Goal: Information Seeking & Learning: Check status

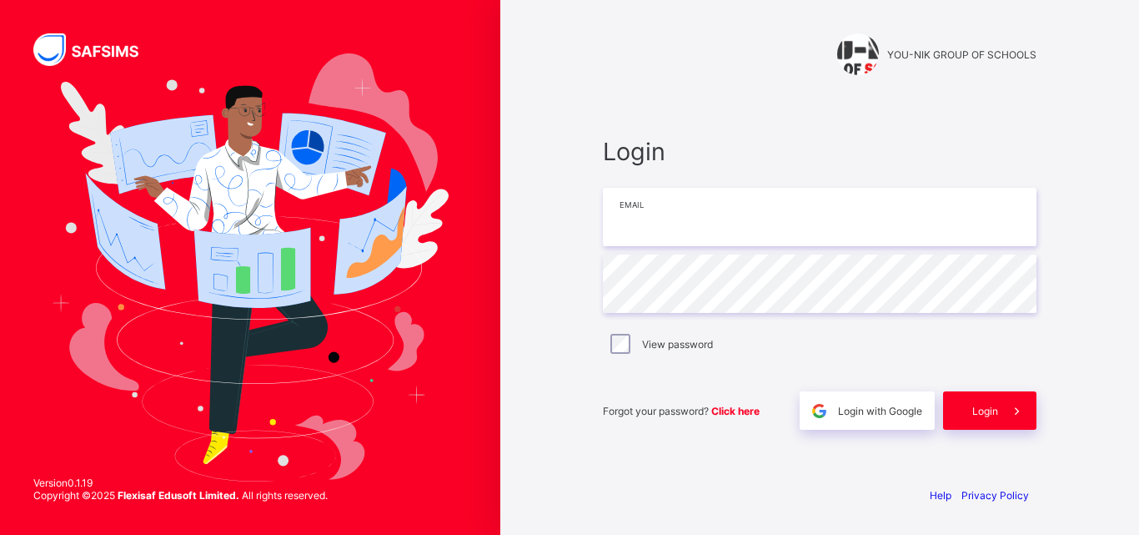
click at [664, 221] on input "email" at bounding box center [820, 217] width 434 height 58
type input "**********"
click at [851, 51] on div at bounding box center [858, 54] width 42 height 42
click at [997, 413] on span "Login" at bounding box center [985, 410] width 26 height 13
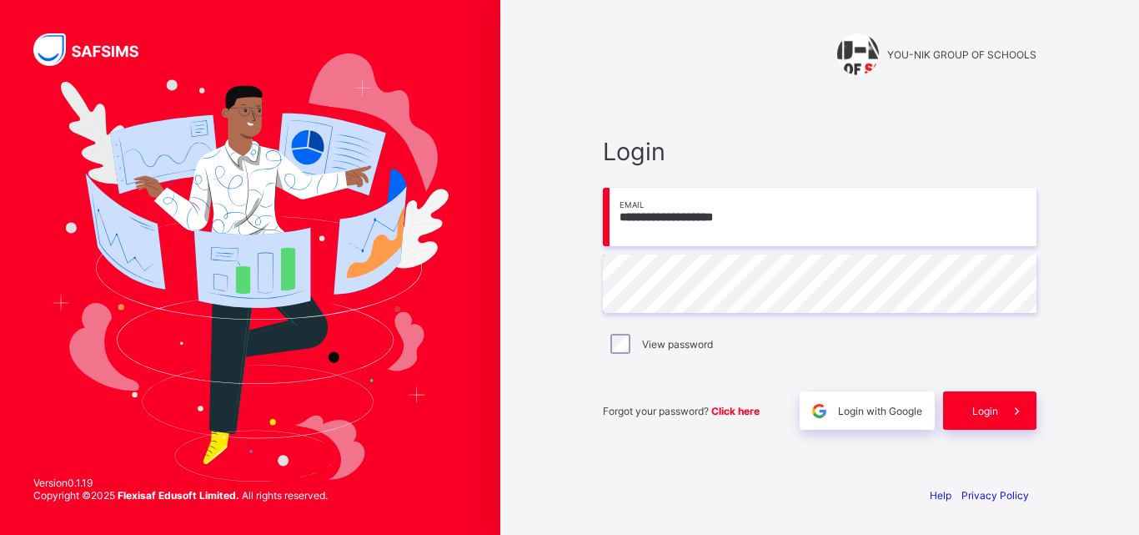
drag, startPoint x: 761, startPoint y: 213, endPoint x: 621, endPoint y: 208, distance: 140.2
click at [621, 208] on input "**********" at bounding box center [820, 217] width 434 height 58
click at [644, 228] on input "email" at bounding box center [820, 217] width 434 height 58
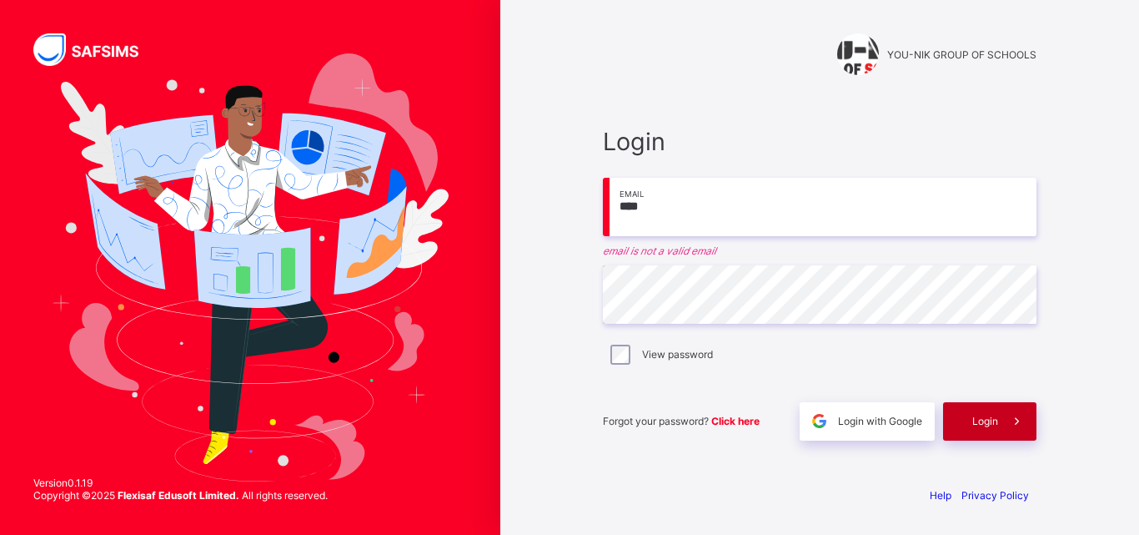
click at [982, 426] on span "Login" at bounding box center [985, 420] width 26 height 13
click at [978, 419] on span "Login" at bounding box center [985, 420] width 26 height 13
click at [992, 418] on span "Login" at bounding box center [985, 420] width 26 height 13
click at [981, 417] on span "Login" at bounding box center [985, 420] width 26 height 13
click at [986, 414] on div "Login" at bounding box center [989, 421] width 93 height 38
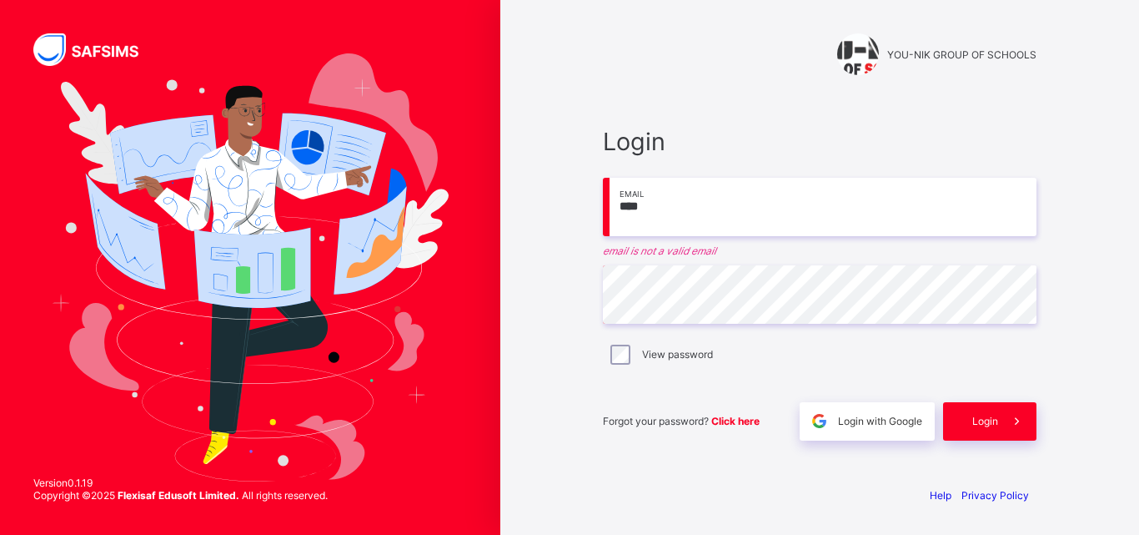
click at [788, 95] on div "Login **** Email email is not a valid email Password View password Forgot your …" at bounding box center [819, 283] width 467 height 378
click at [677, 104] on div "Login **** Email email is not a valid email Password View password Forgot your …" at bounding box center [819, 283] width 467 height 378
click at [651, 211] on input "****" at bounding box center [820, 207] width 434 height 58
type input "*"
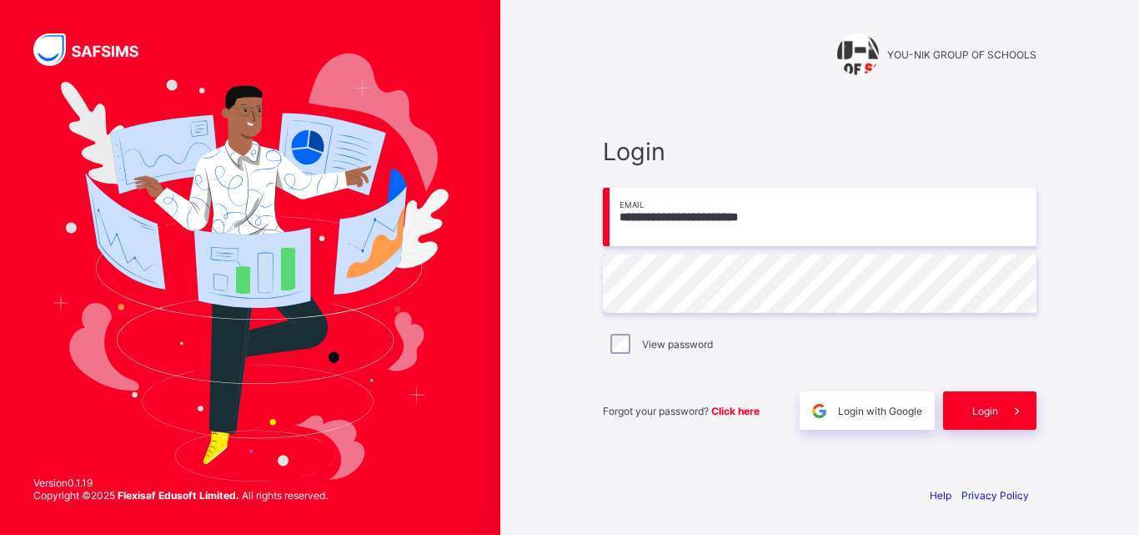
type input "**********"
click at [984, 411] on span "Login" at bounding box center [985, 410] width 26 height 13
click at [676, 218] on input "email" at bounding box center [820, 217] width 434 height 58
type input "**********"
click at [987, 406] on span "Login" at bounding box center [985, 410] width 26 height 13
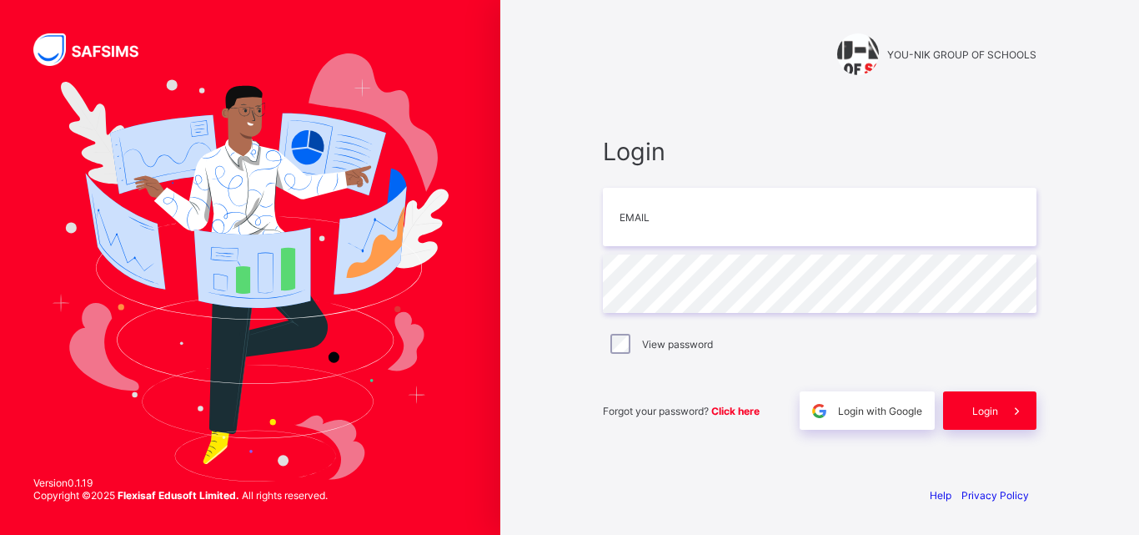
click at [987, 406] on span "Login" at bounding box center [985, 410] width 26 height 13
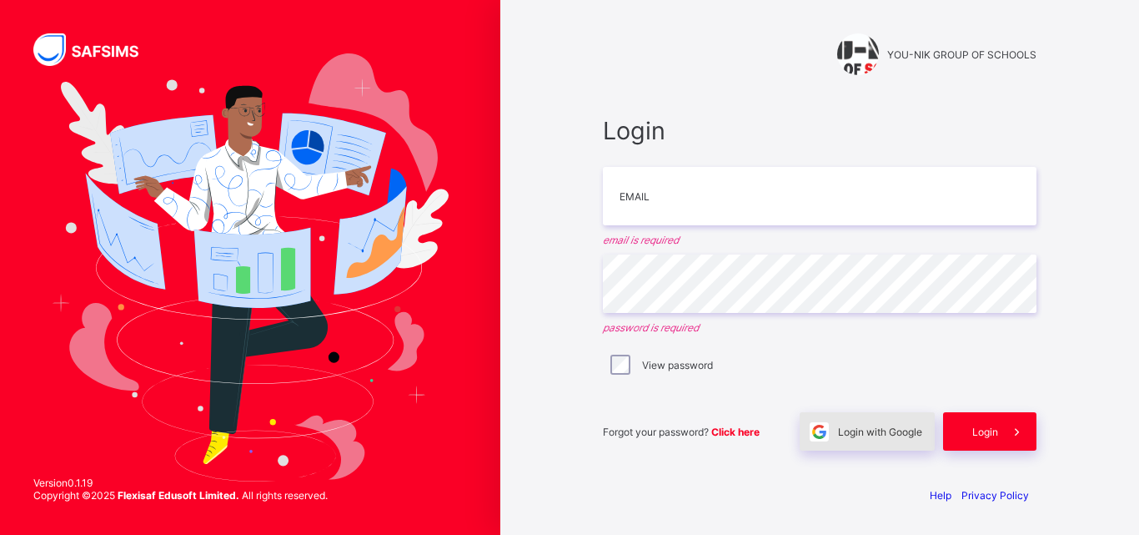
click at [852, 429] on span "Login with Google" at bounding box center [880, 431] width 84 height 13
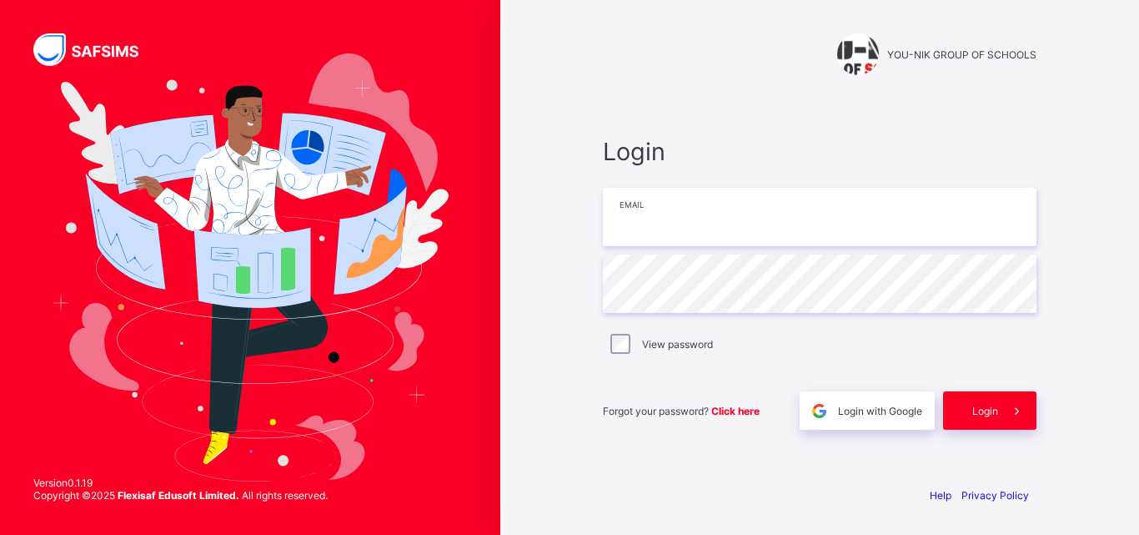
click at [632, 222] on input "email" at bounding box center [820, 217] width 434 height 58
type input "**********"
click at [736, 410] on span "Click here" at bounding box center [735, 410] width 48 height 13
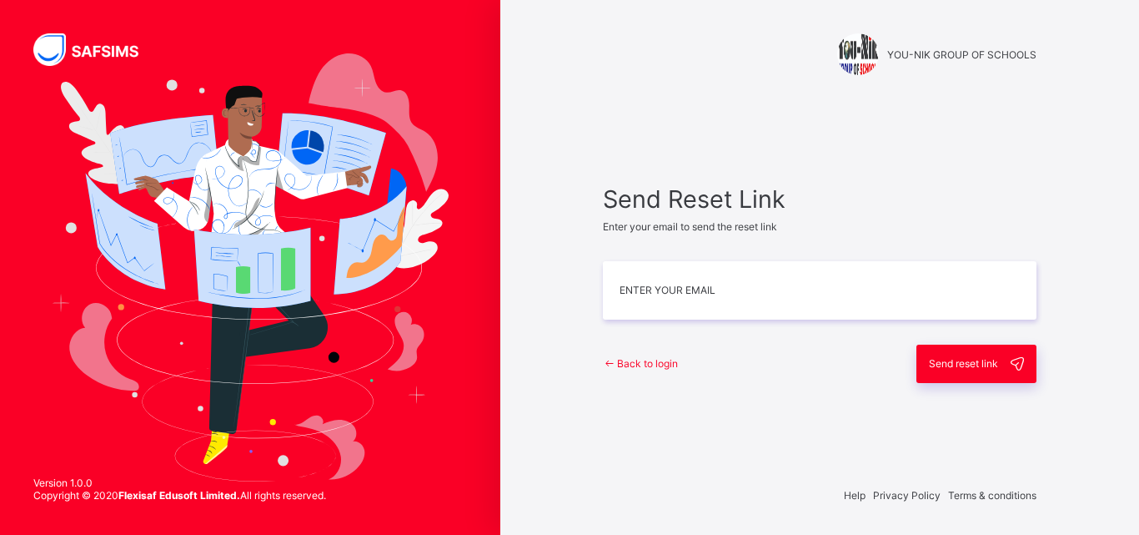
click at [635, 360] on span "Back to login" at bounding box center [647, 363] width 61 height 13
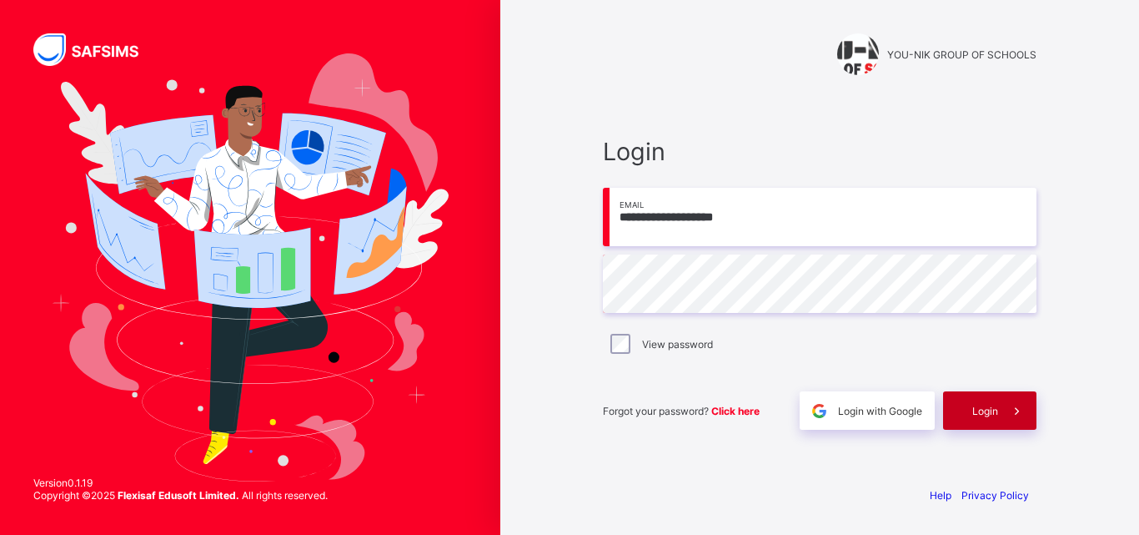
click at [996, 409] on span "Login" at bounding box center [985, 410] width 26 height 13
click at [732, 410] on span "Click here" at bounding box center [735, 410] width 48 height 13
click at [773, 199] on input "**********" at bounding box center [820, 217] width 434 height 58
drag, startPoint x: 767, startPoint y: 215, endPoint x: 622, endPoint y: 221, distance: 145.2
click at [622, 221] on input "**********" at bounding box center [820, 217] width 434 height 58
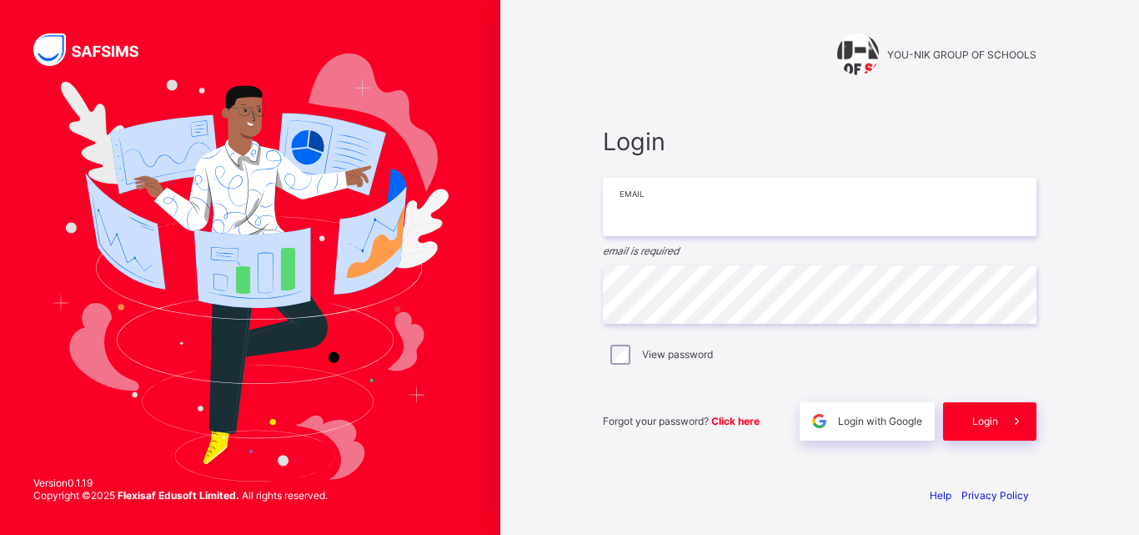
click at [679, 228] on input "email" at bounding box center [820, 207] width 434 height 58
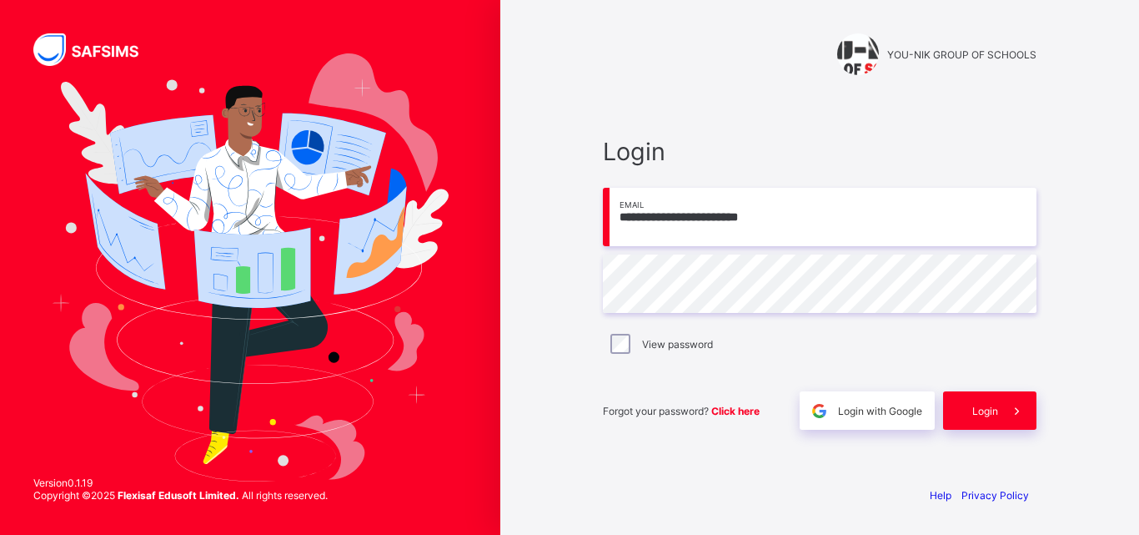
click at [706, 218] on input "**********" at bounding box center [820, 217] width 434 height 58
type input "**********"
click at [985, 412] on span "Login" at bounding box center [985, 410] width 26 height 13
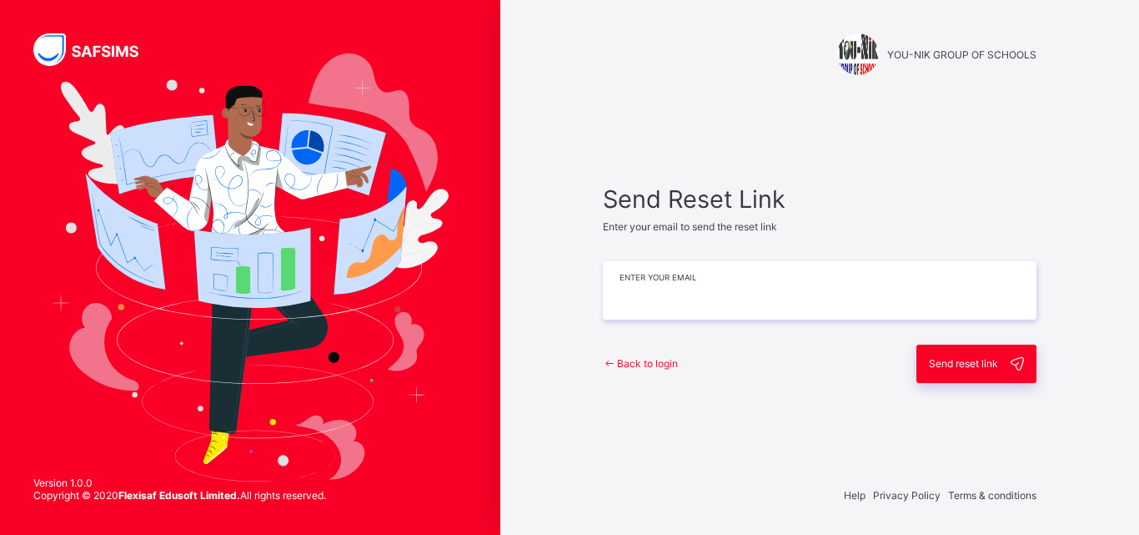
click at [627, 291] on input "email" at bounding box center [820, 290] width 434 height 58
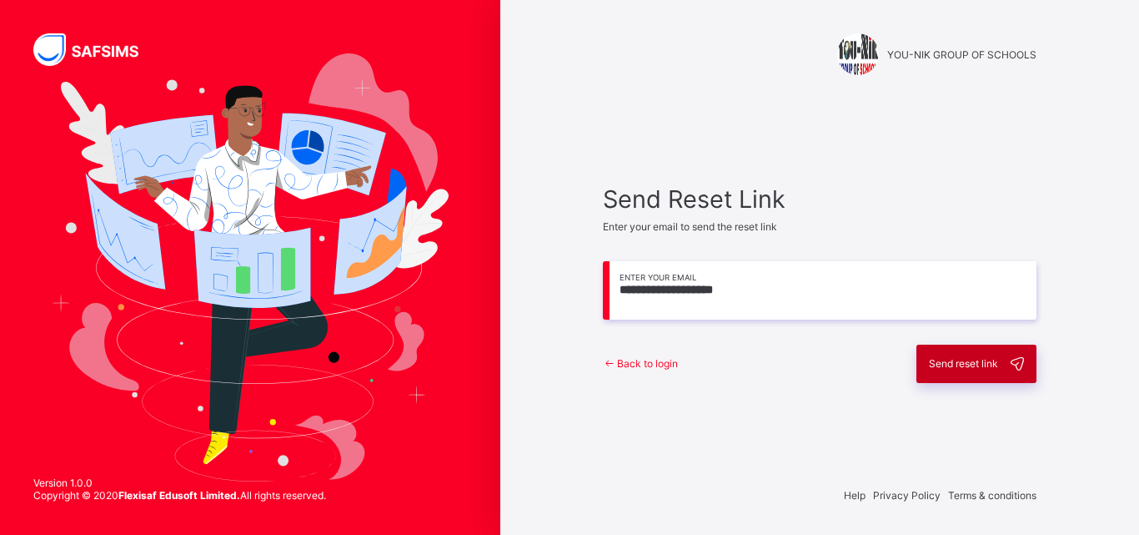
type input "**********"
click at [963, 362] on span "Send reset link" at bounding box center [963, 363] width 69 height 13
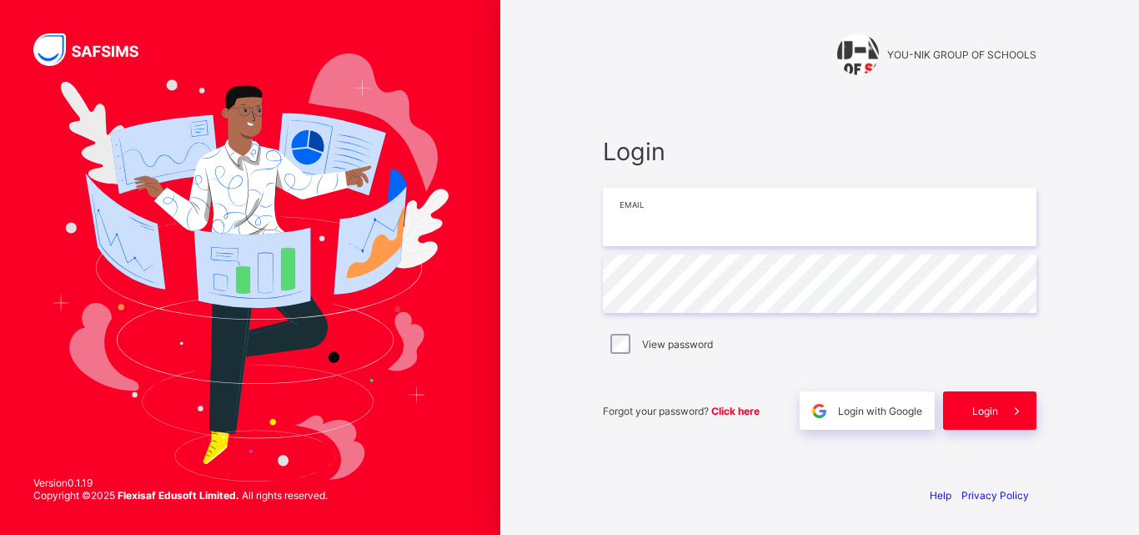
click at [642, 213] on input "email" at bounding box center [820, 217] width 434 height 58
type input "**********"
drag, startPoint x: 766, startPoint y: 212, endPoint x: 614, endPoint y: 213, distance: 151.8
click at [614, 213] on input "**********" at bounding box center [820, 217] width 434 height 58
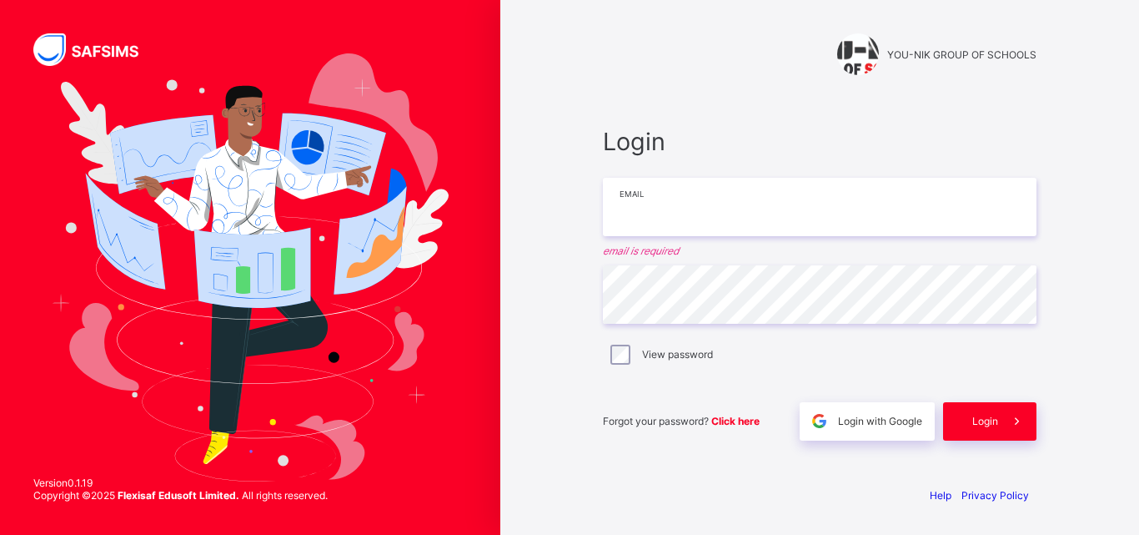
click at [653, 204] on input "email" at bounding box center [820, 207] width 434 height 58
type input "**********"
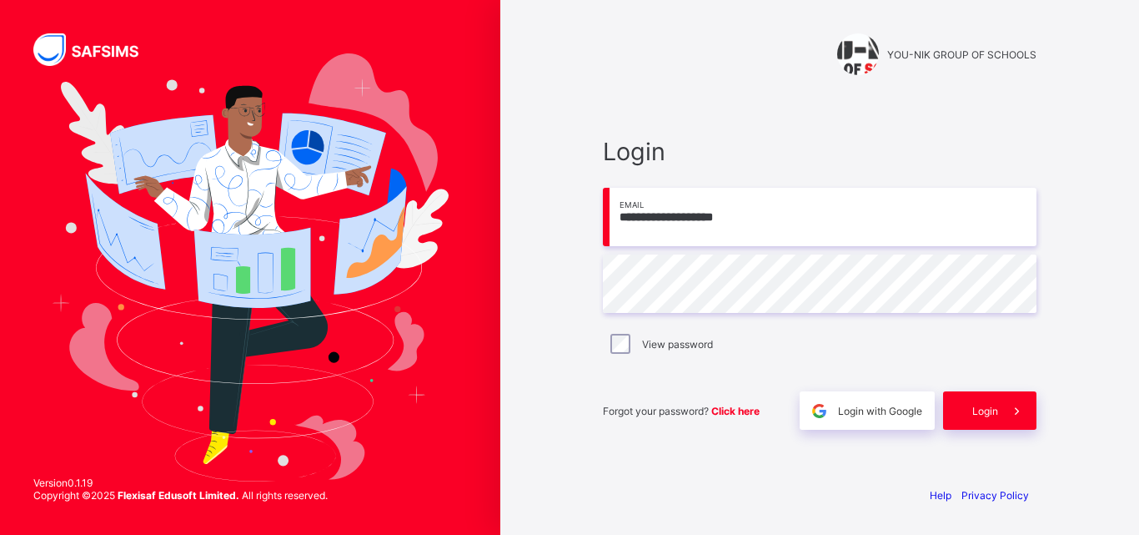
click at [731, 409] on span "Click here" at bounding box center [735, 410] width 48 height 13
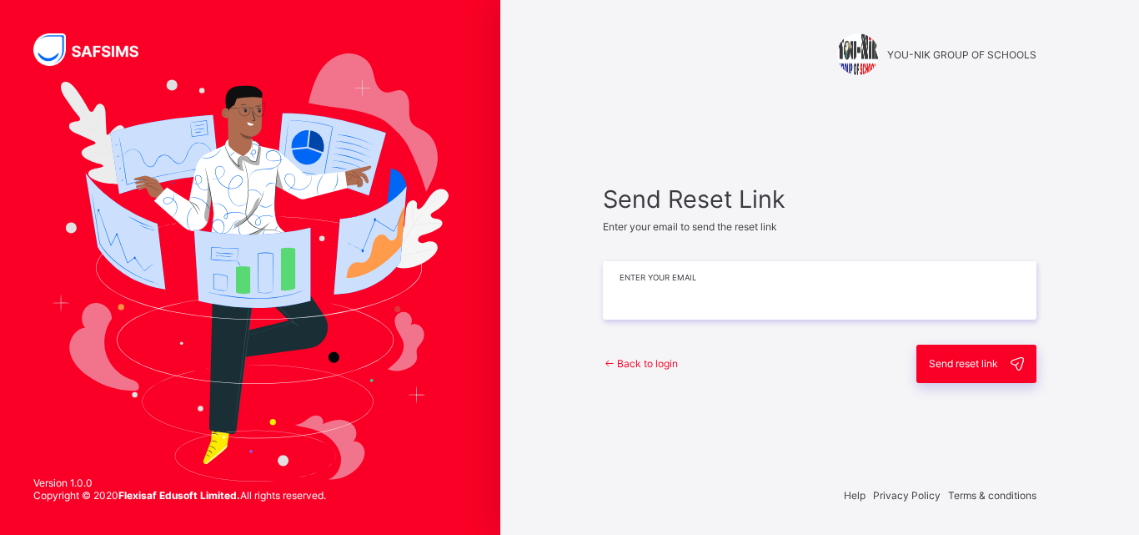
click at [659, 289] on input "email" at bounding box center [820, 290] width 434 height 58
type input "**********"
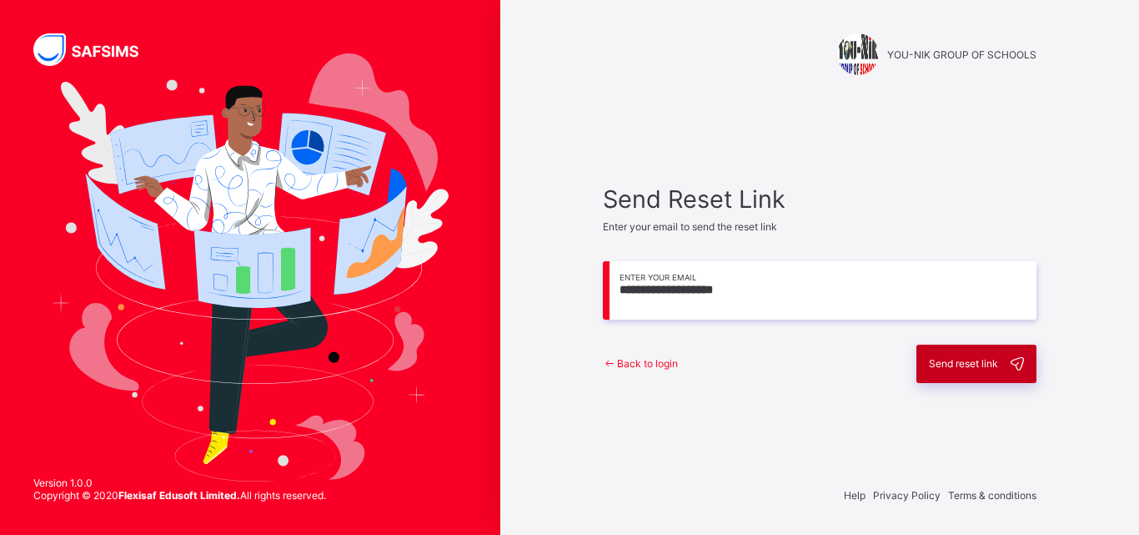
click at [967, 359] on span "Send reset link" at bounding box center [963, 363] width 69 height 13
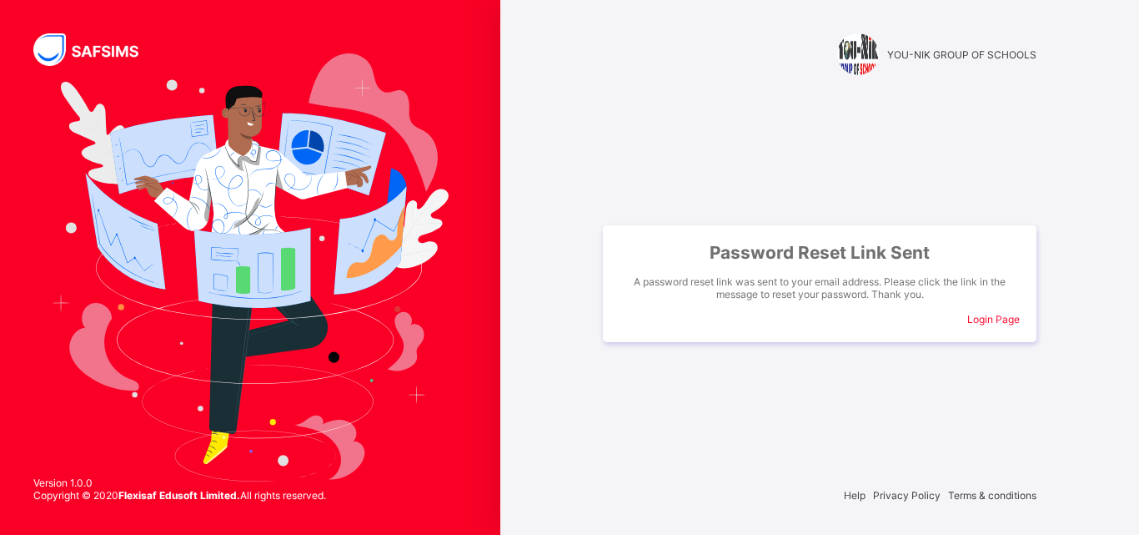
click at [573, 271] on div "YOU-NIK GROUP OF SCHOOLS Password Reset Link Sent A password reset link was sen…" at bounding box center [820, 267] width 500 height 535
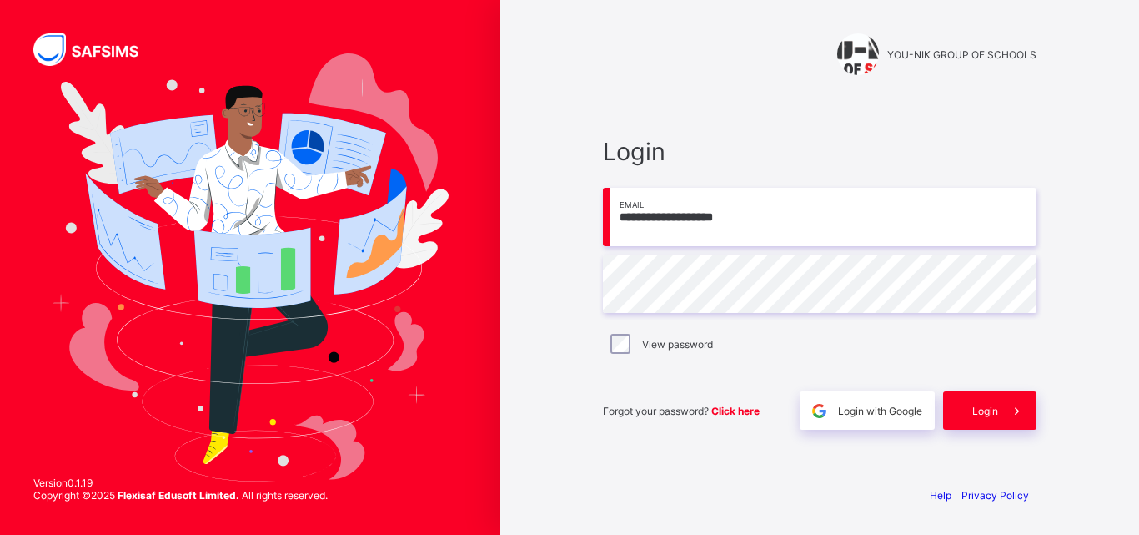
click at [735, 409] on span "Click here" at bounding box center [735, 410] width 48 height 13
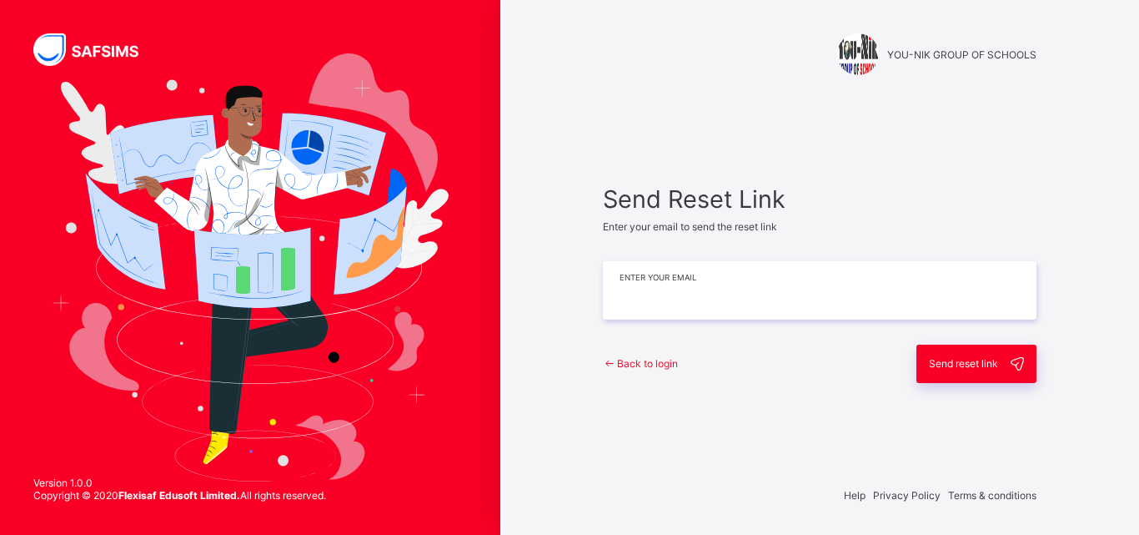
drag, startPoint x: 0, startPoint y: 0, endPoint x: 656, endPoint y: 288, distance: 716.6
click at [656, 288] on input "email" at bounding box center [820, 290] width 434 height 58
type input "**********"
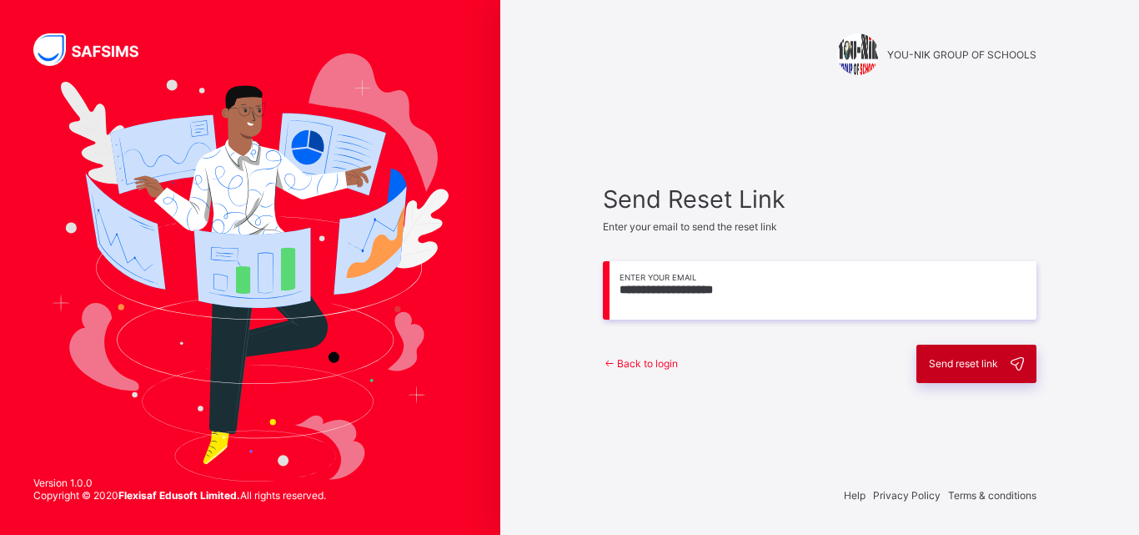
click at [965, 364] on span "Send reset link" at bounding box center [963, 363] width 69 height 13
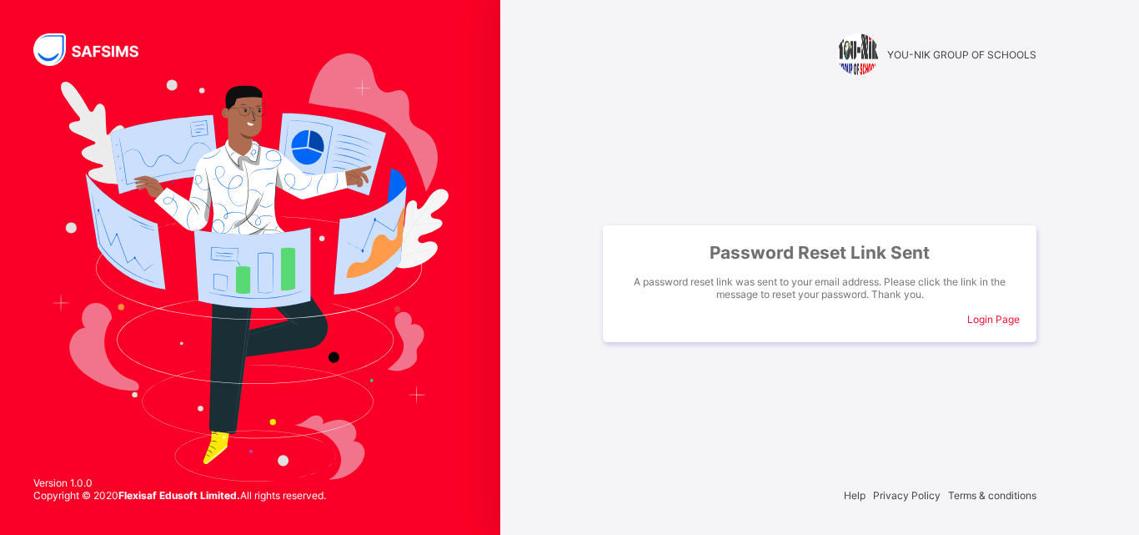
click at [637, 128] on div "Password Reset Link Sent A password reset link was sent to your email address. …" at bounding box center [819, 283] width 467 height 311
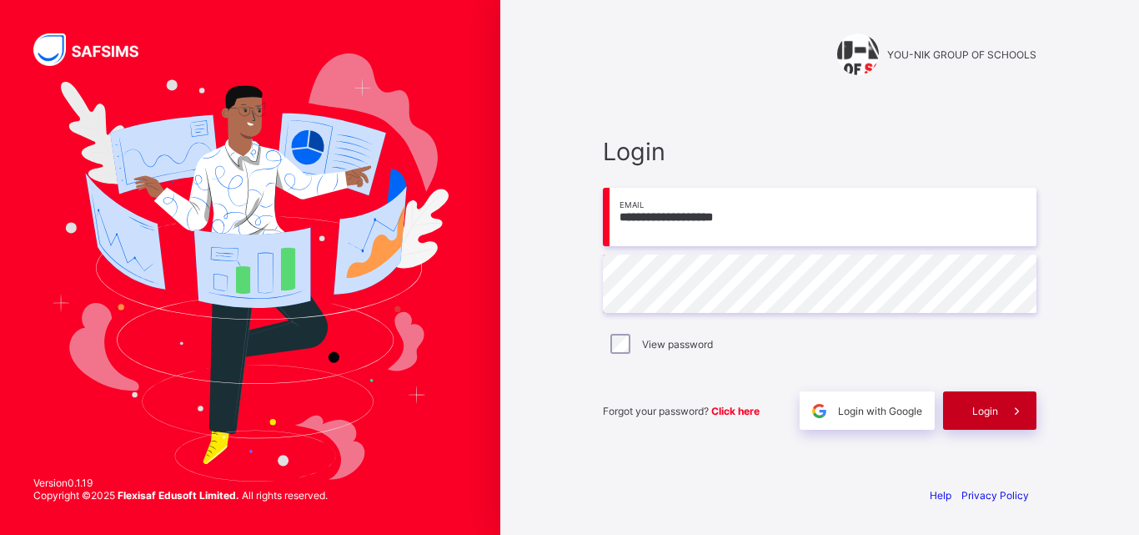
click at [978, 409] on span "Login" at bounding box center [985, 410] width 26 height 13
click at [630, 220] on input "email" at bounding box center [820, 217] width 434 height 58
type input "**********"
click at [981, 416] on span "Login" at bounding box center [985, 410] width 26 height 13
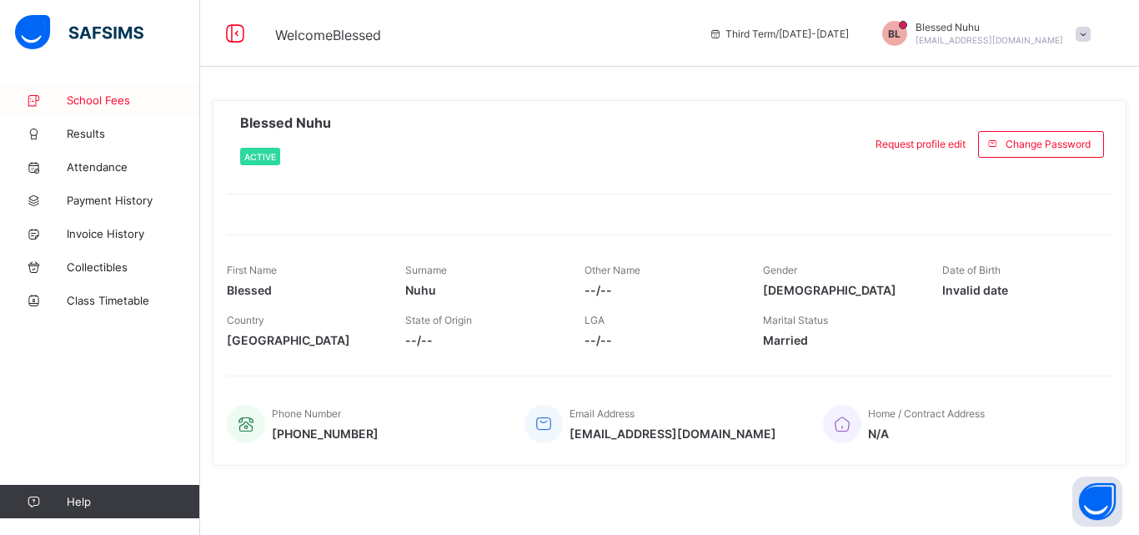
click at [124, 101] on span "School Fees" at bounding box center [133, 99] width 133 height 13
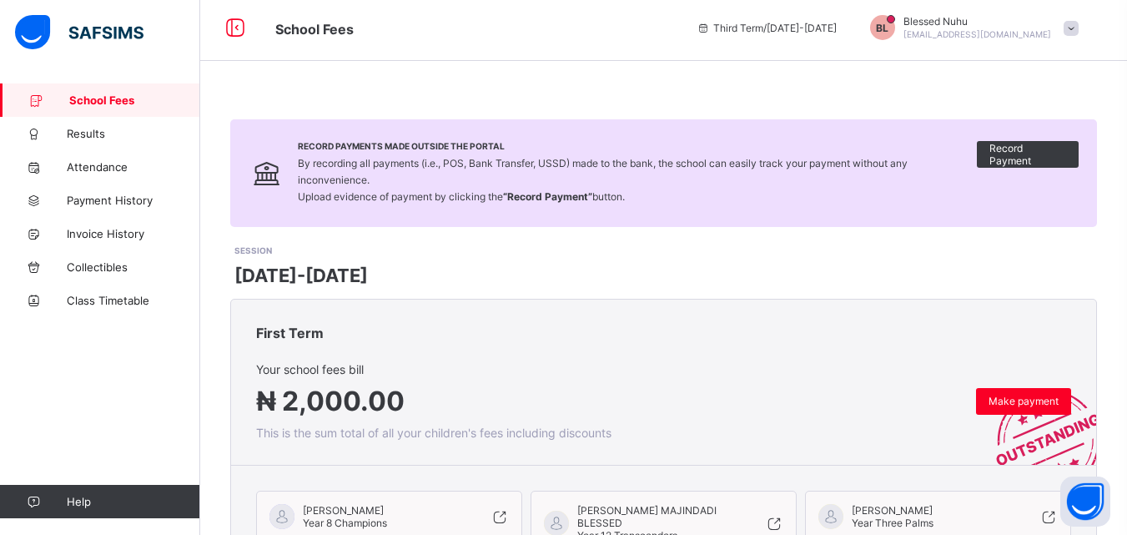
scroll to position [4, 0]
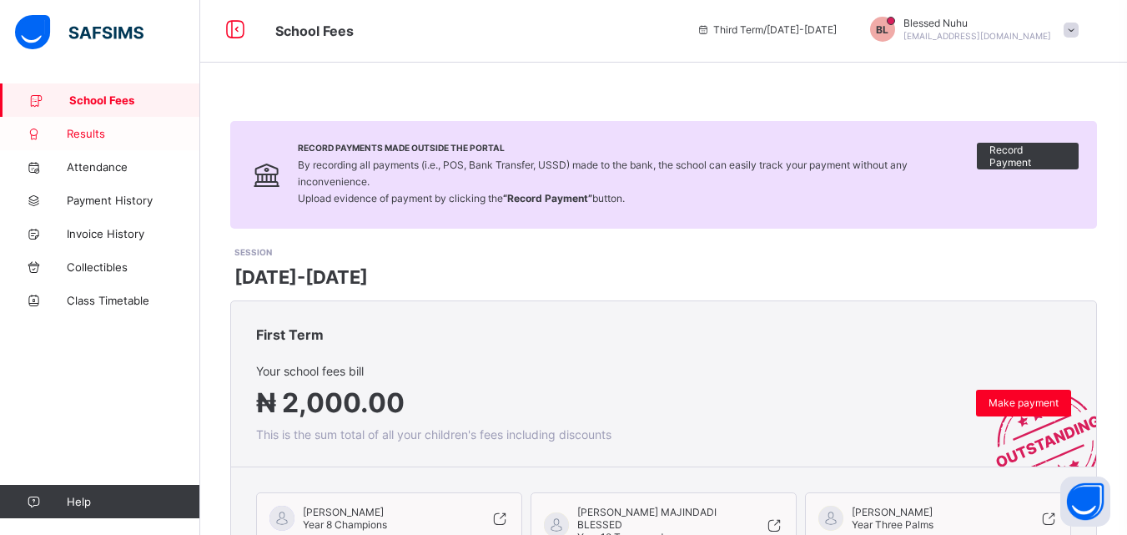
click at [84, 138] on span "Results" at bounding box center [133, 133] width 133 height 13
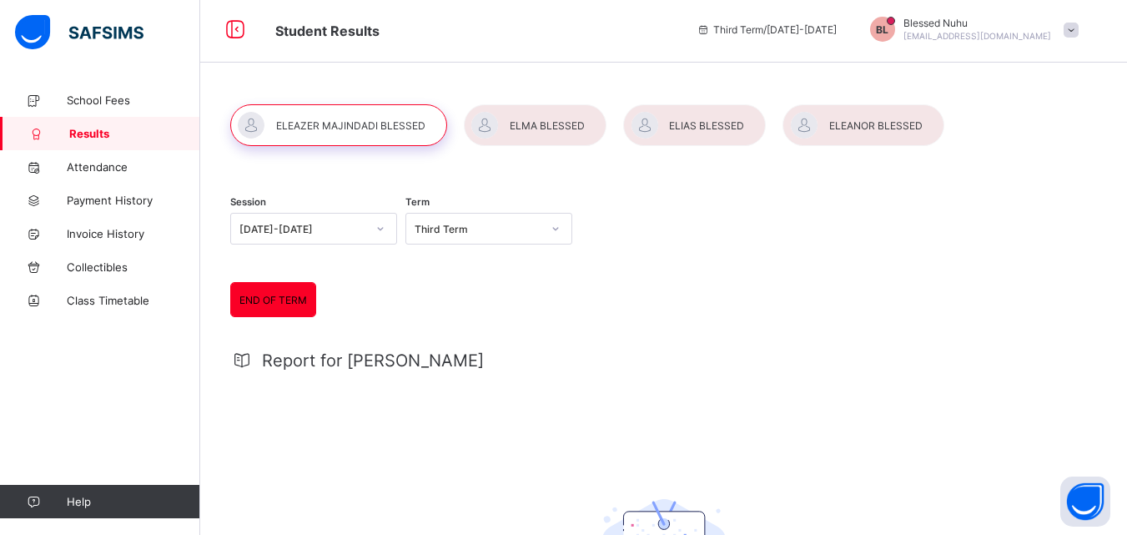
click at [383, 128] on div at bounding box center [338, 125] width 217 height 42
click at [560, 228] on icon at bounding box center [555, 228] width 10 height 17
click at [438, 262] on div "Third Term" at bounding box center [488, 265] width 165 height 26
click at [279, 304] on span "END OF TERM" at bounding box center [273, 300] width 68 height 13
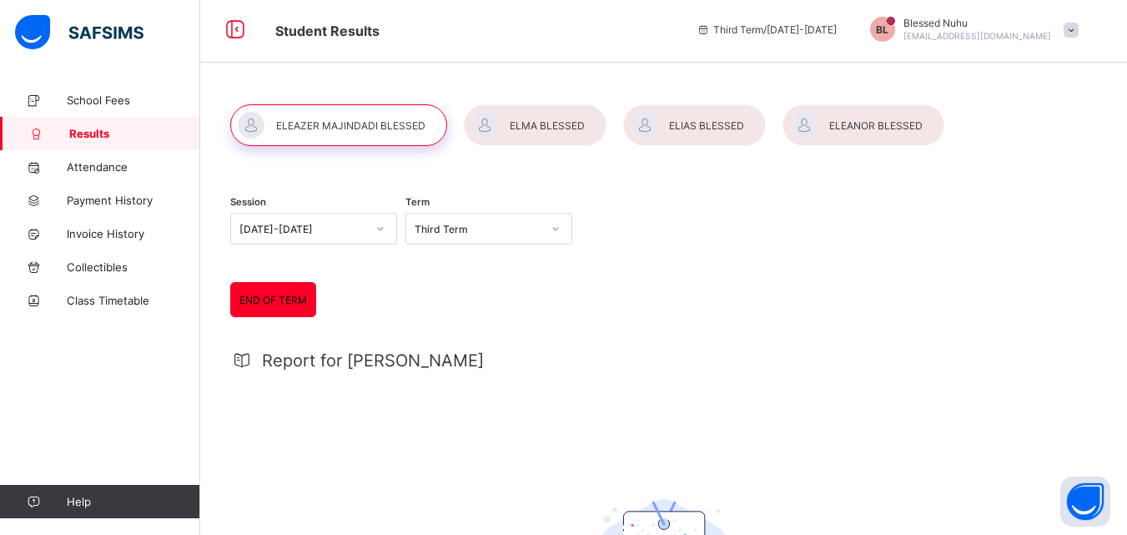
click at [269, 295] on span "END OF TERM" at bounding box center [273, 300] width 68 height 13
click at [535, 124] on div at bounding box center [535, 125] width 143 height 42
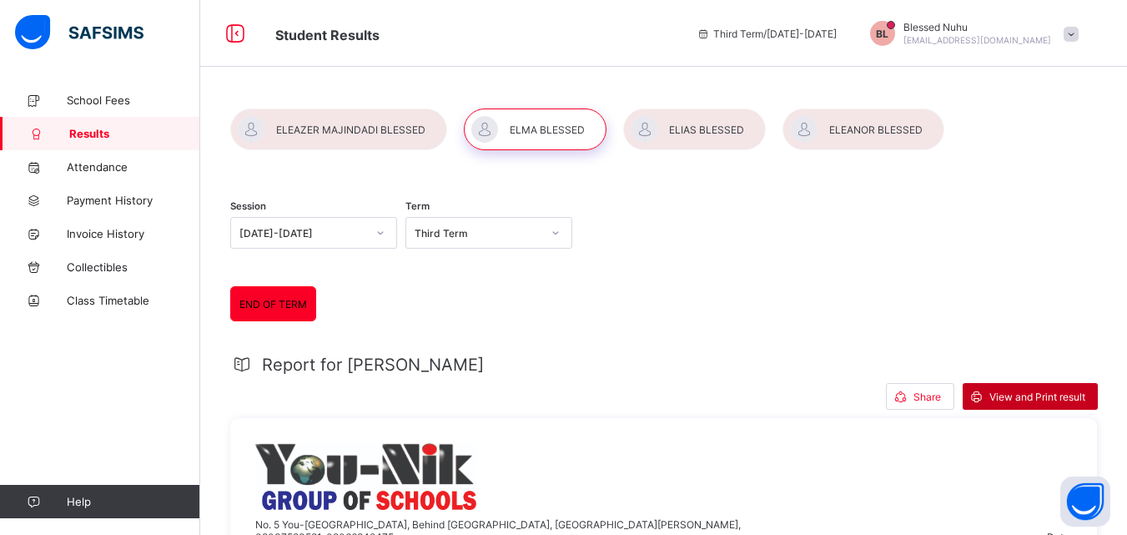
click at [1021, 399] on span "View and Print result" at bounding box center [1037, 396] width 96 height 13
click at [534, 127] on div at bounding box center [535, 129] width 143 height 42
click at [688, 133] on div at bounding box center [694, 129] width 143 height 42
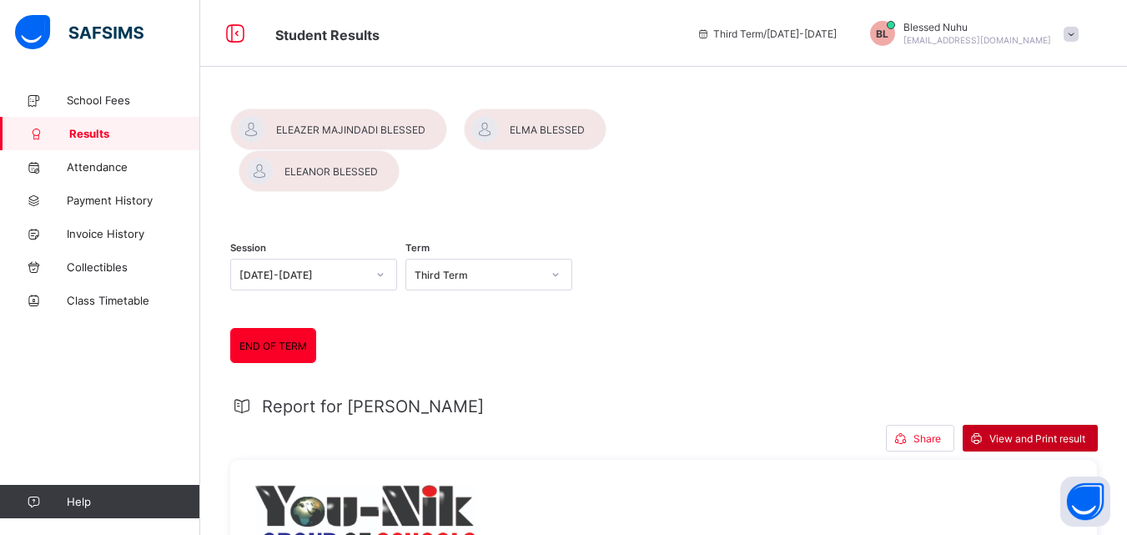
click at [1036, 432] on span "View and Print result" at bounding box center [1037, 438] width 96 height 13
click at [542, 130] on div at bounding box center [535, 129] width 143 height 42
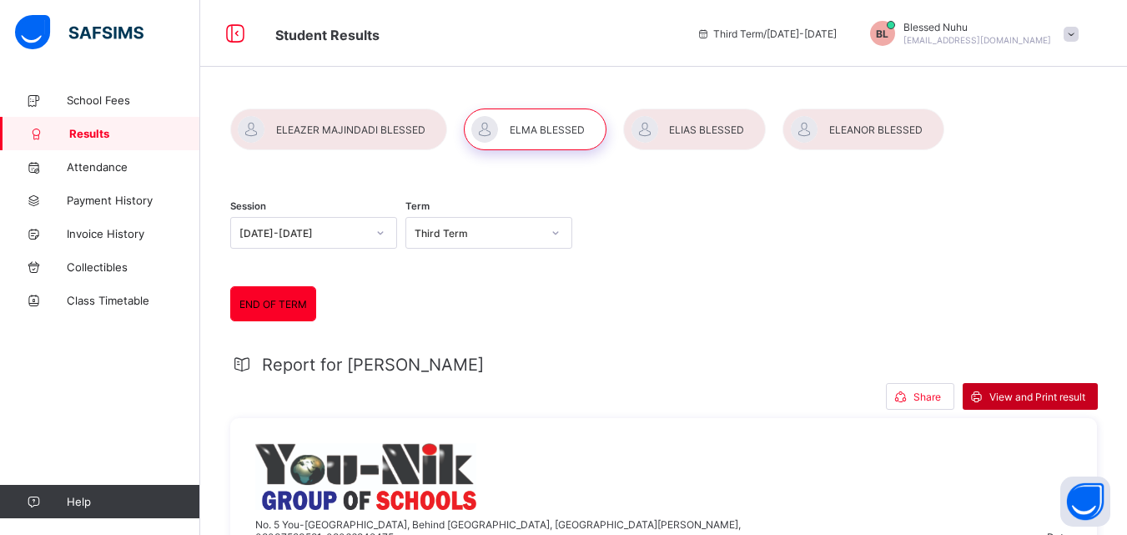
click at [1027, 397] on span "View and Print result" at bounding box center [1037, 396] width 96 height 13
click at [857, 133] on div at bounding box center [862, 129] width 161 height 42
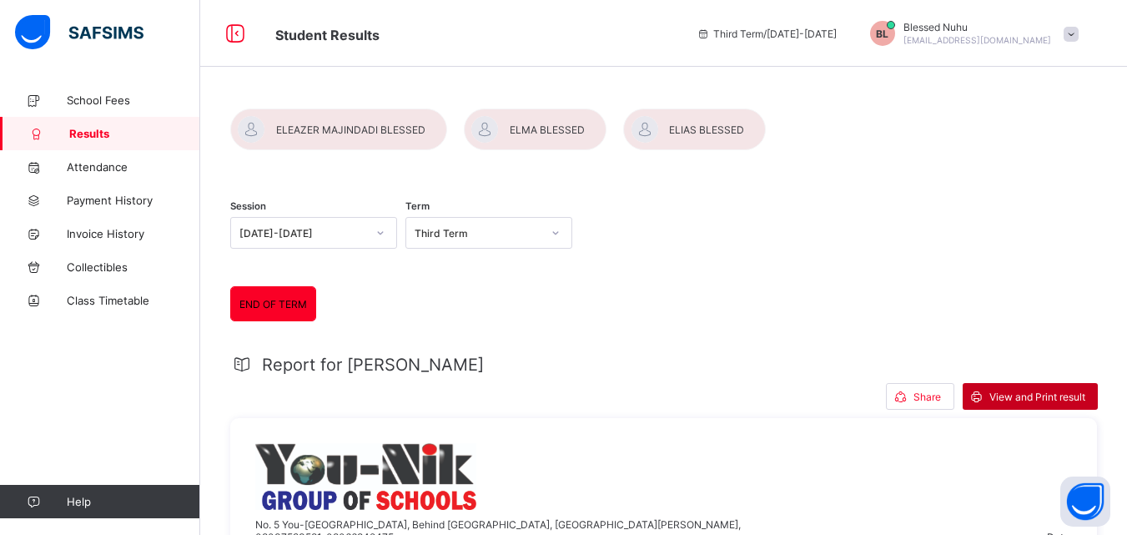
click at [1019, 399] on span "View and Print result" at bounding box center [1037, 396] width 96 height 13
click at [345, 128] on div at bounding box center [338, 129] width 217 height 42
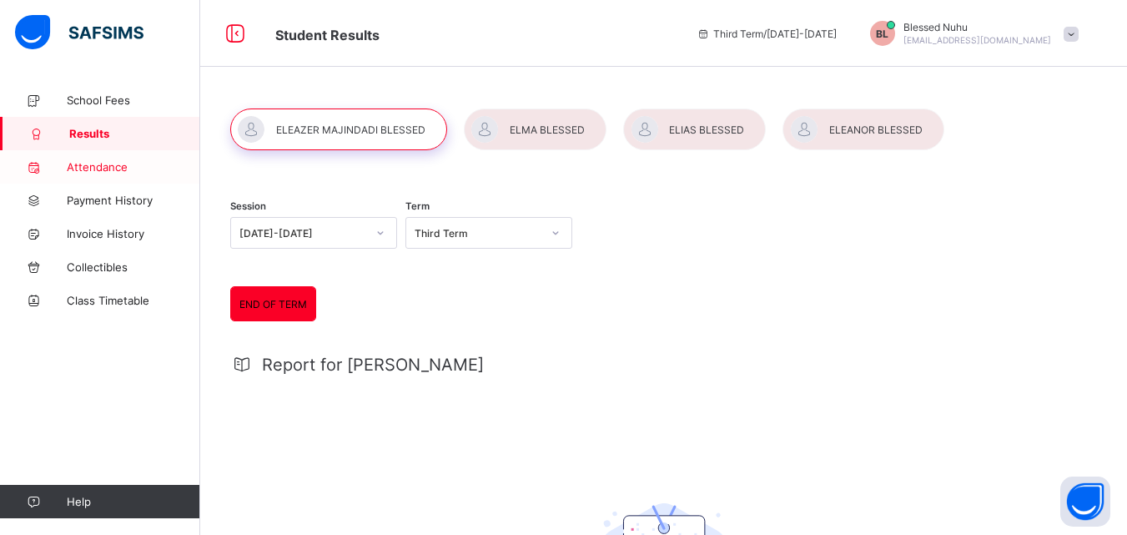
click at [111, 168] on span "Attendance" at bounding box center [133, 166] width 133 height 13
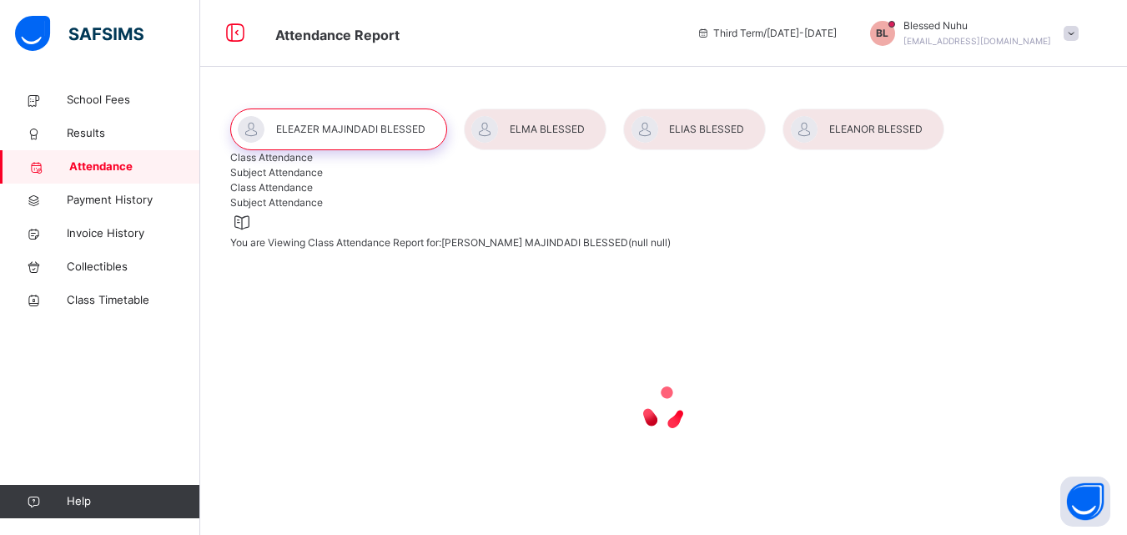
select select "****"
select select "*"
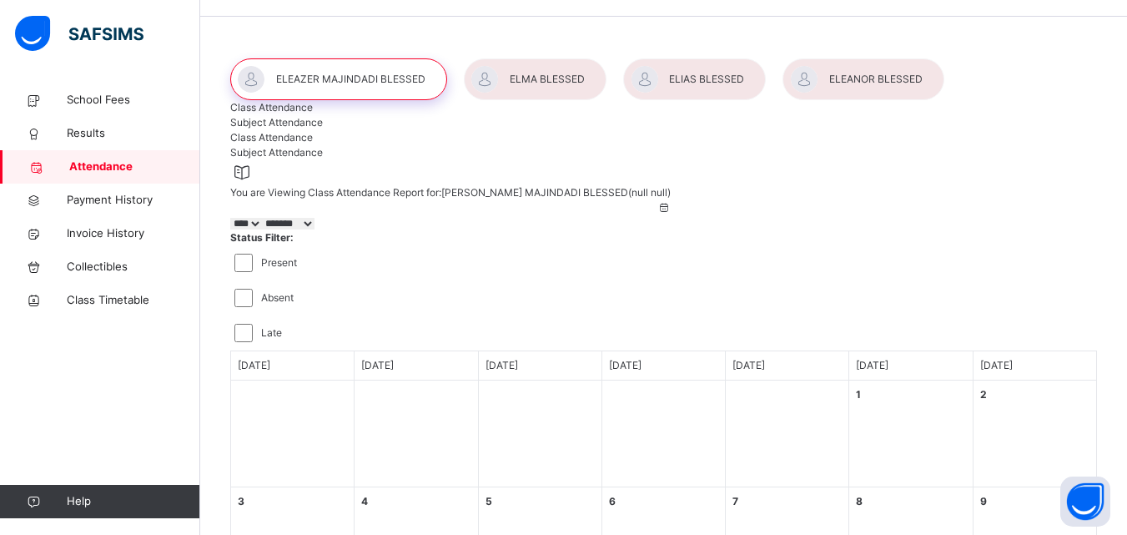
scroll to position [46, 0]
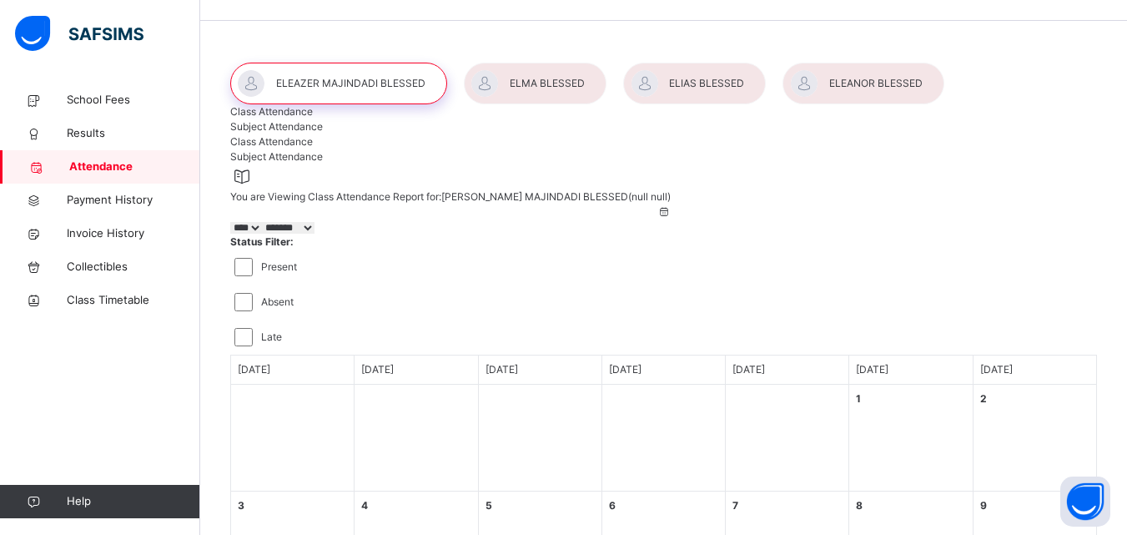
click at [557, 80] on div at bounding box center [535, 84] width 143 height 42
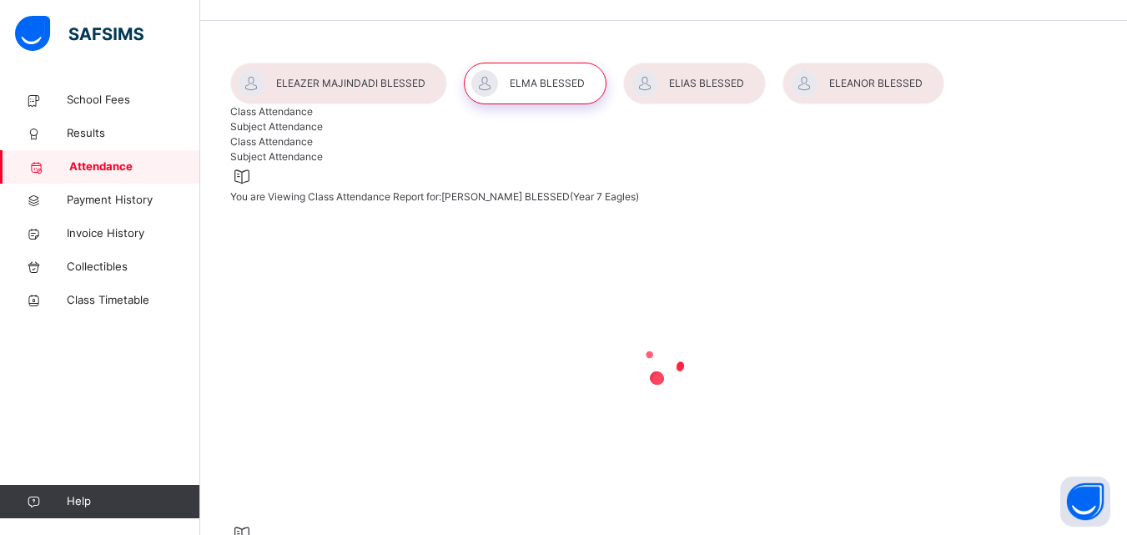
select select "****"
select select "*"
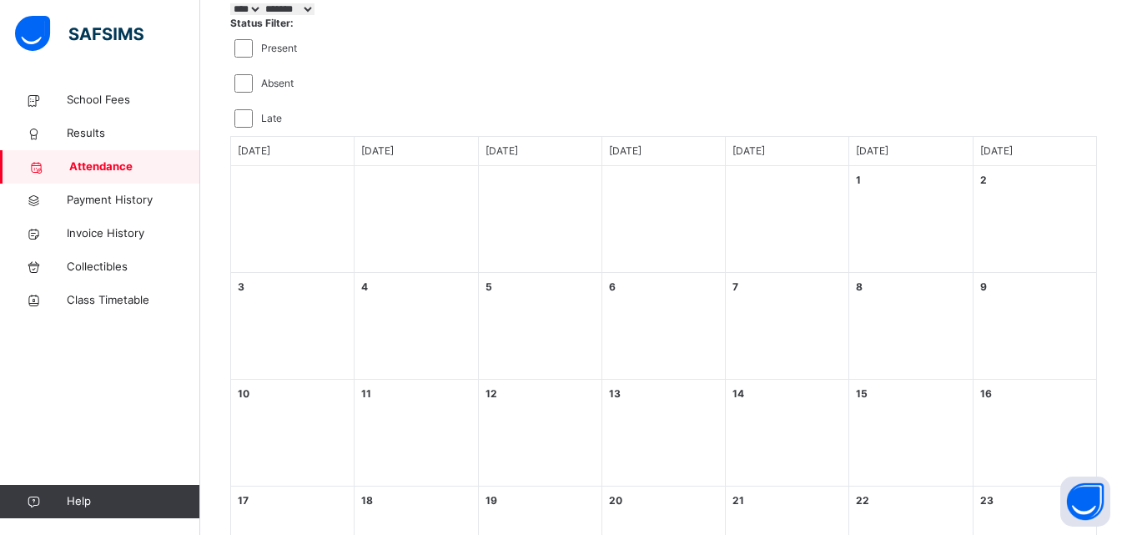
scroll to position [250, 0]
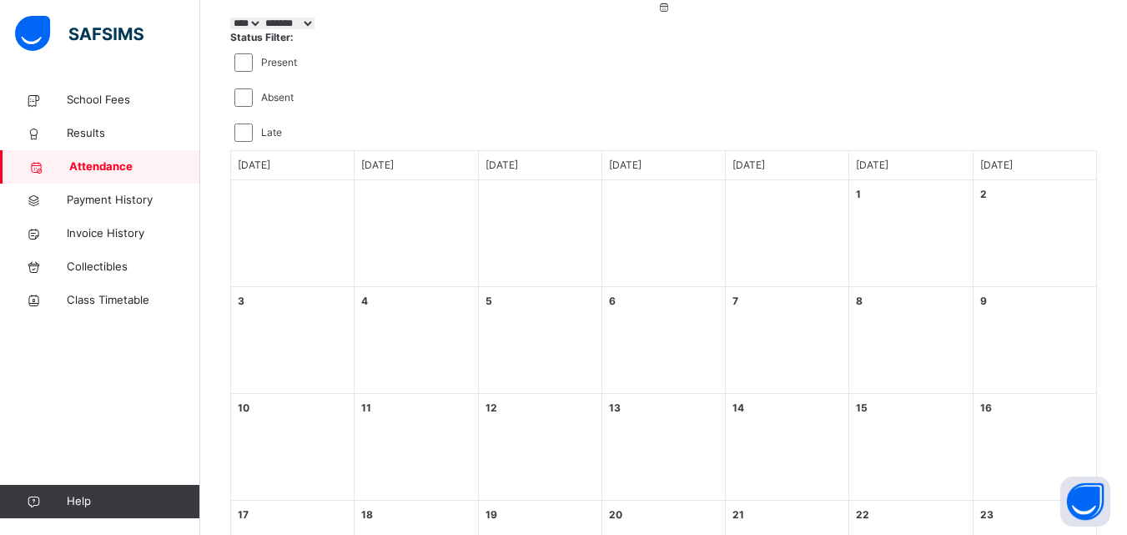
drag, startPoint x: 1121, startPoint y: 240, endPoint x: 1120, endPoint y: 202, distance: 38.4
click at [1120, 202] on div "Class Attendance Subject Attendance Class Attendance Subject Attendance You are…" at bounding box center [663, 409] width 926 height 1153
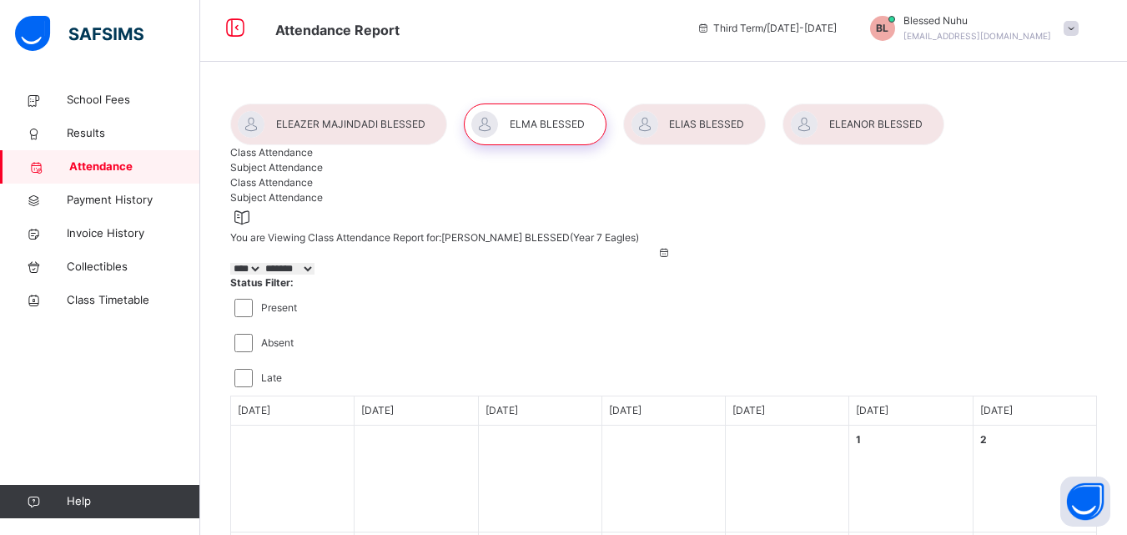
scroll to position [0, 0]
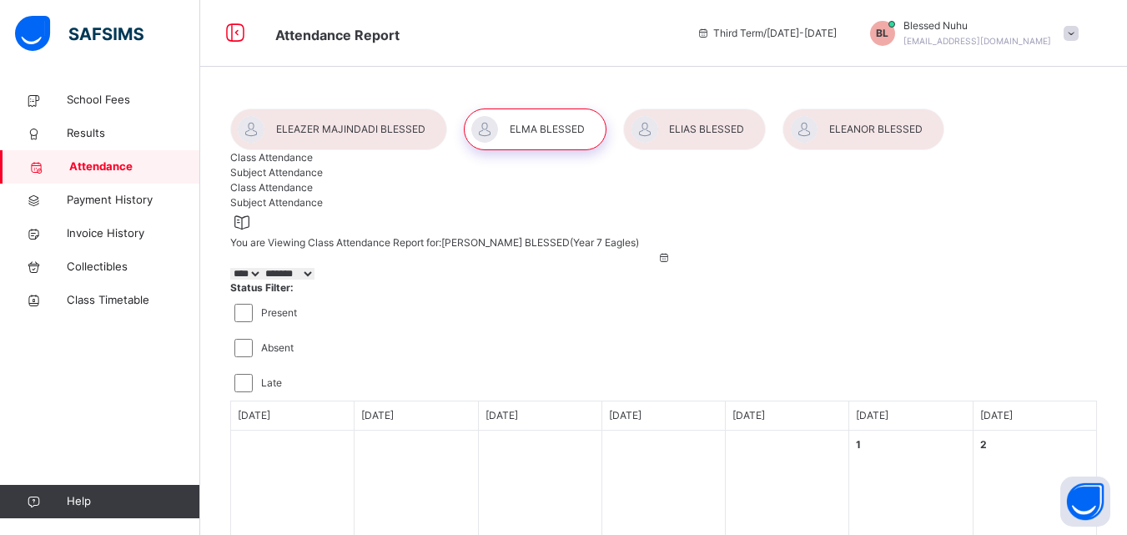
click at [997, 30] on span "Blessed Nuhu" at bounding box center [977, 25] width 148 height 15
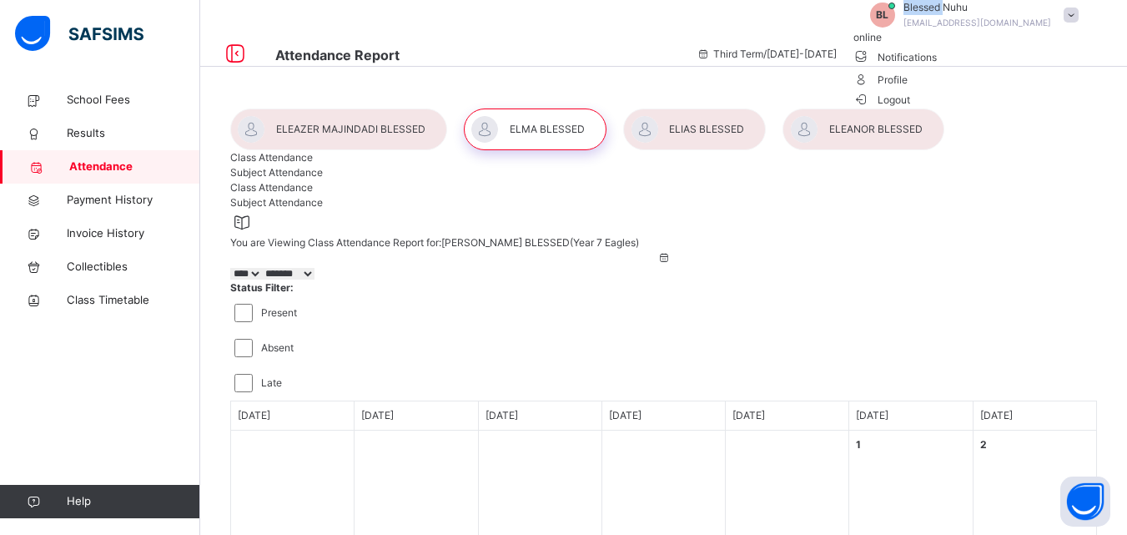
click at [997, 15] on span "Blessed Nuhu" at bounding box center [977, 7] width 148 height 15
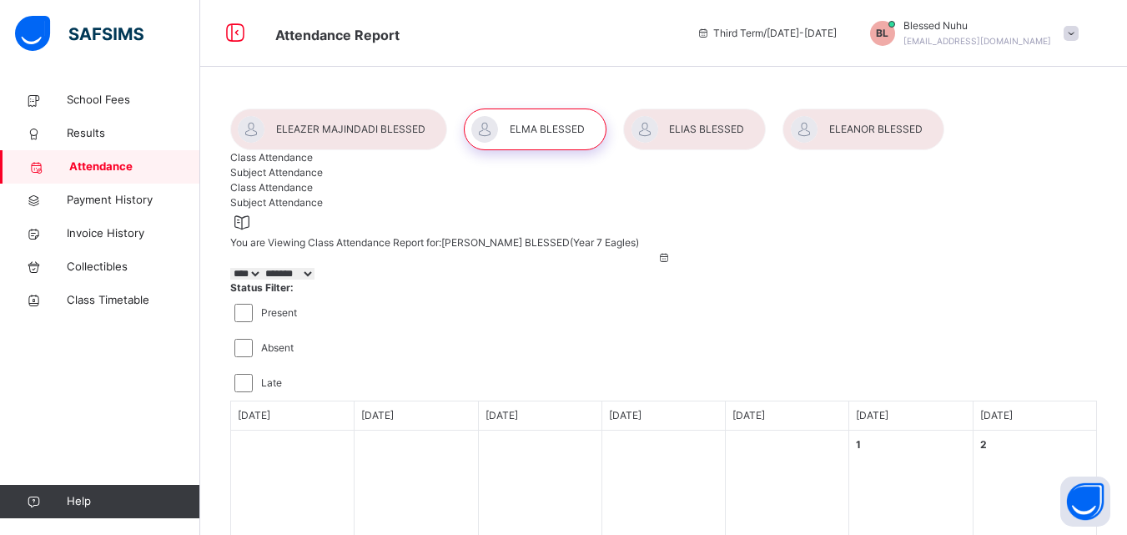
click at [888, 36] on span "BL" at bounding box center [882, 33] width 13 height 15
click at [115, 239] on span "Invoice History" at bounding box center [133, 233] width 133 height 17
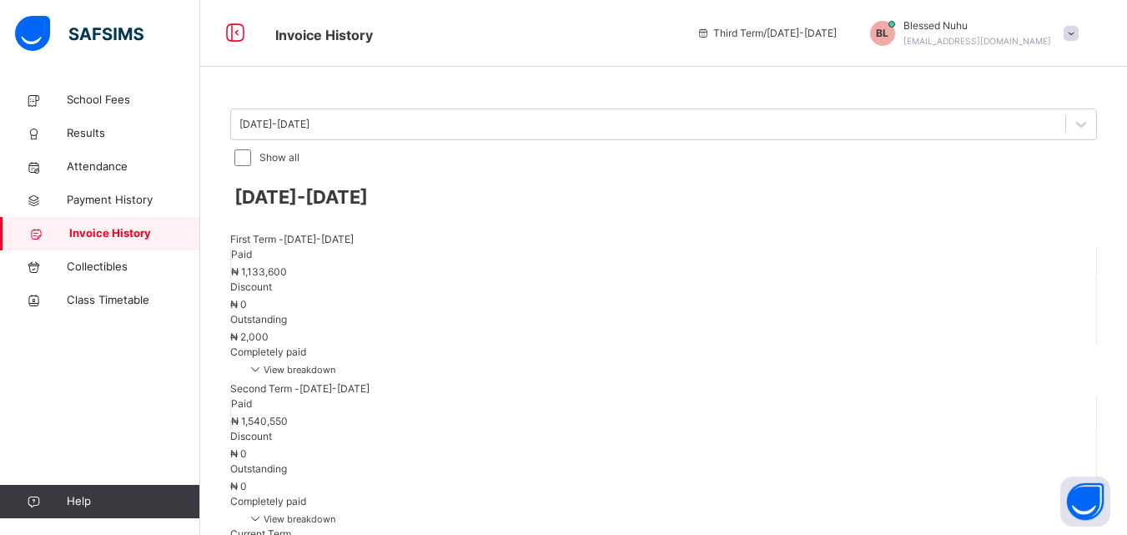
scroll to position [23, 0]
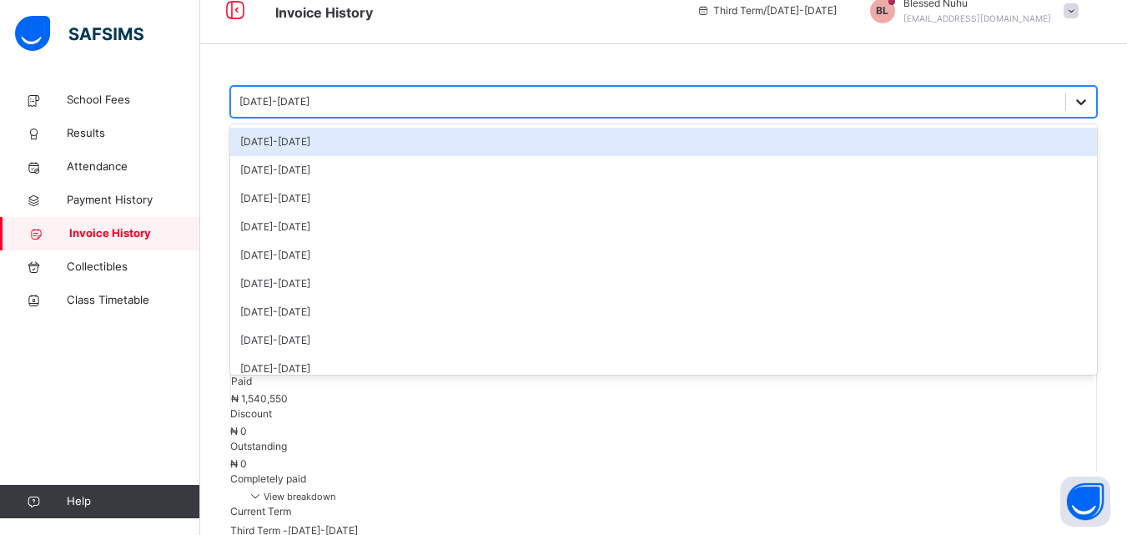
click at [1072, 102] on icon at bounding box center [1080, 101] width 17 height 17
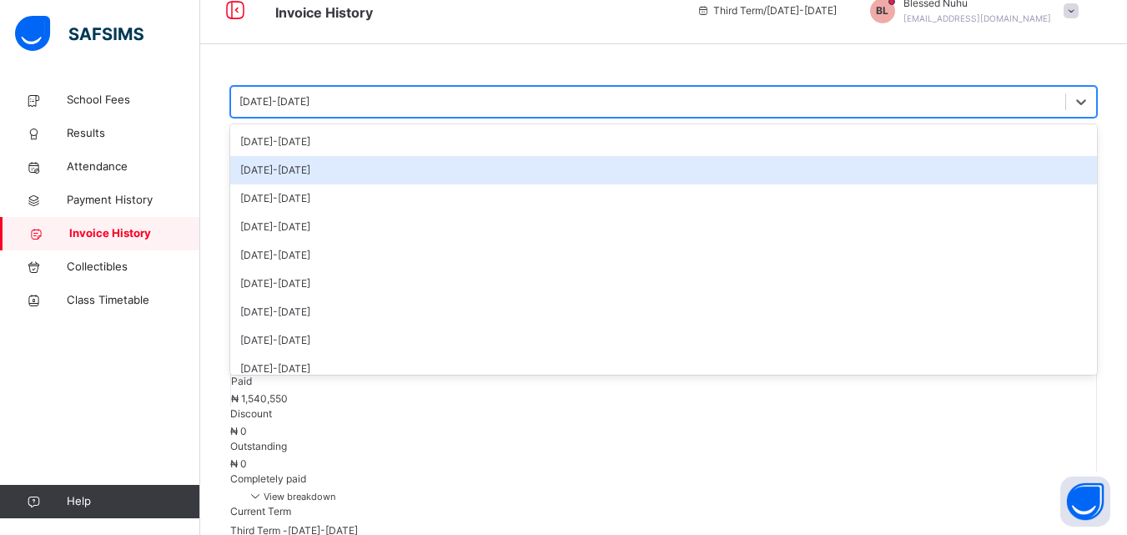
click at [271, 173] on div "2013-2014" at bounding box center [663, 170] width 866 height 28
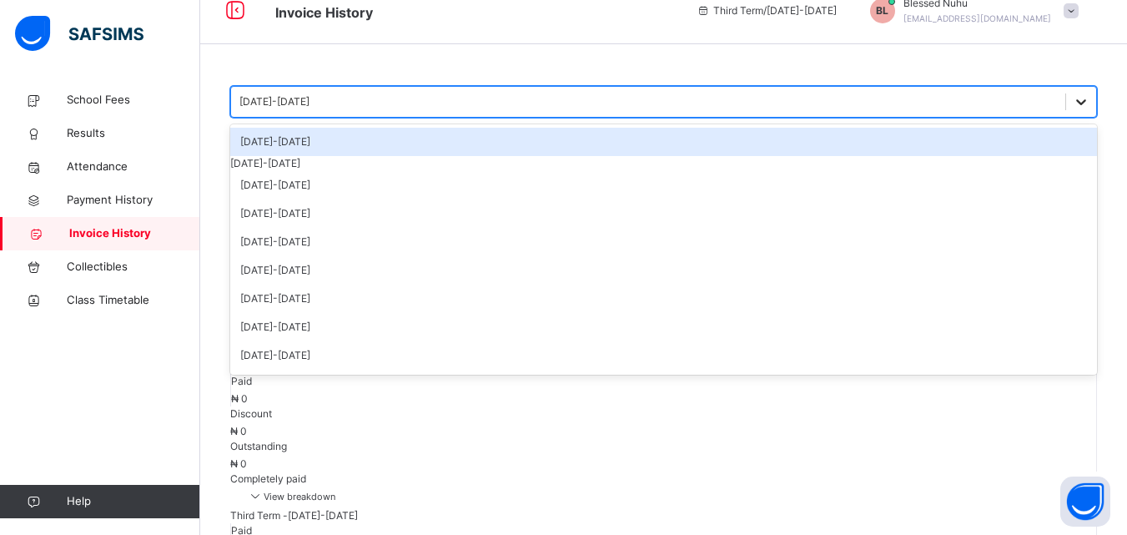
click at [1072, 102] on icon at bounding box center [1080, 101] width 17 height 17
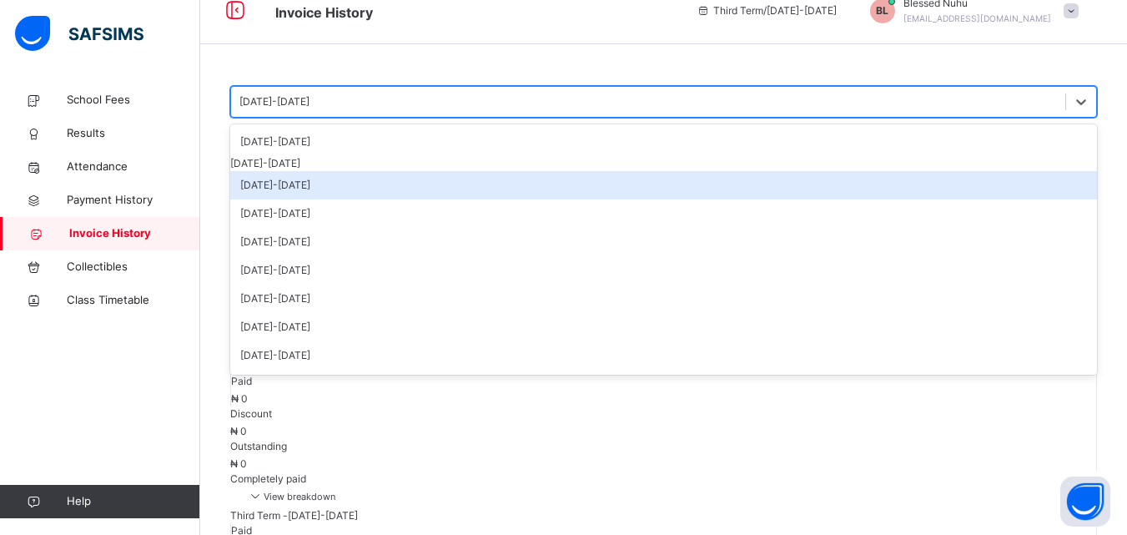
click at [286, 194] on div "2012-2013" at bounding box center [663, 185] width 866 height 28
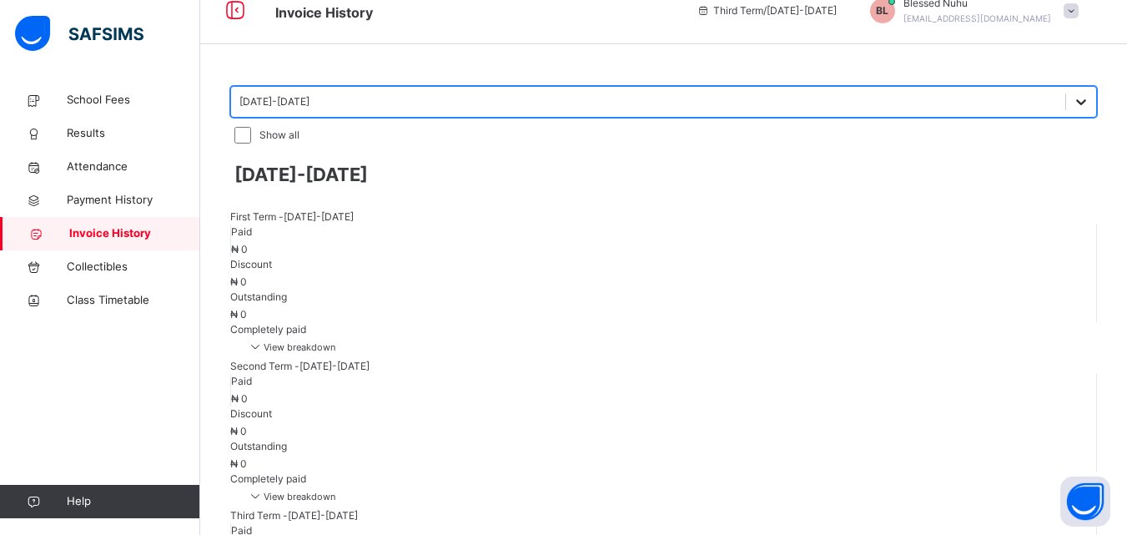
click at [1072, 101] on icon at bounding box center [1080, 101] width 17 height 17
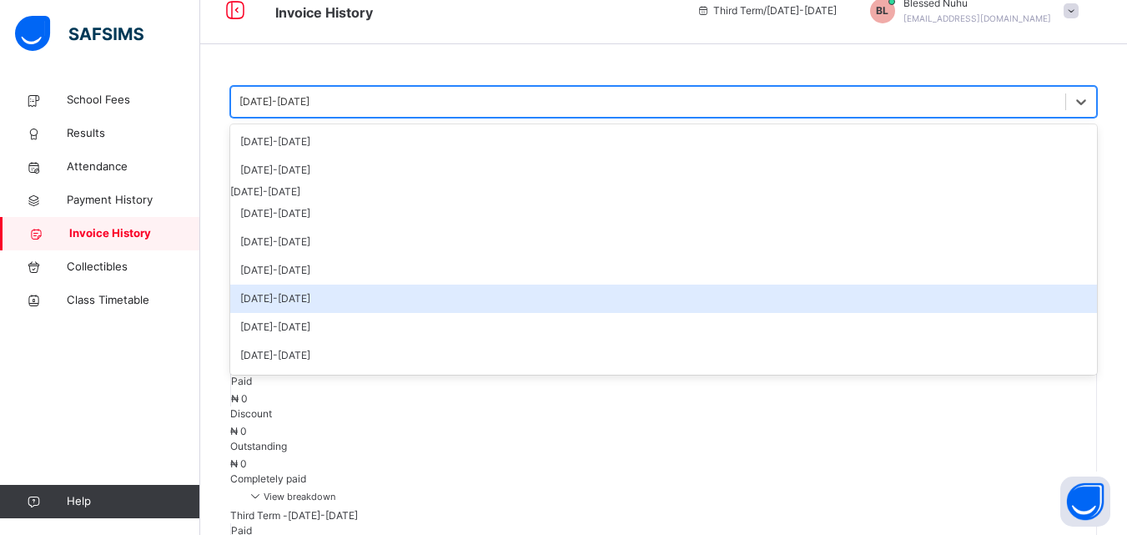
click at [292, 309] on div "2023-2024" at bounding box center [663, 298] width 866 height 28
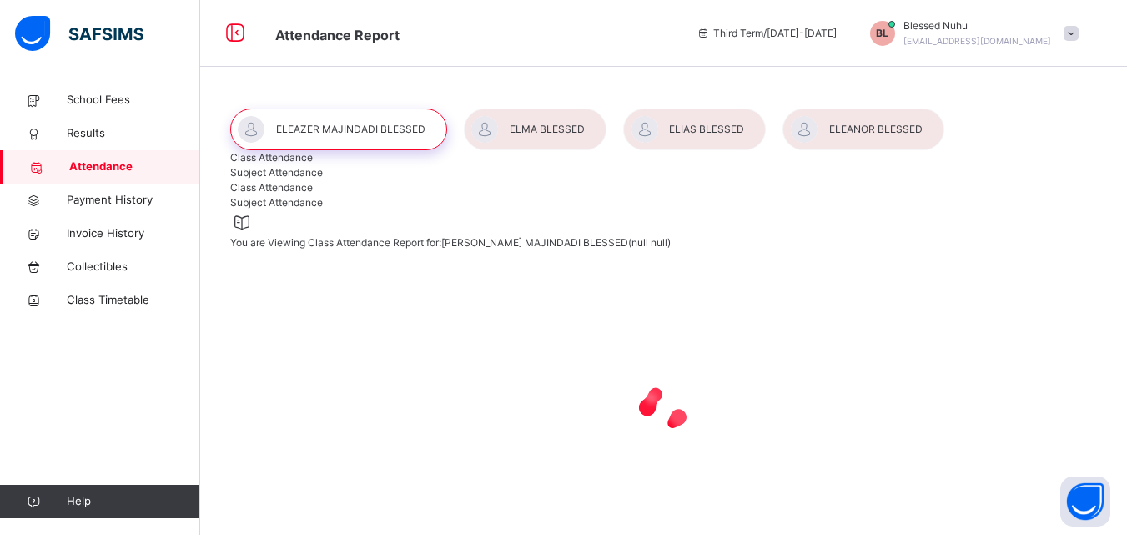
select select "****"
select select "*"
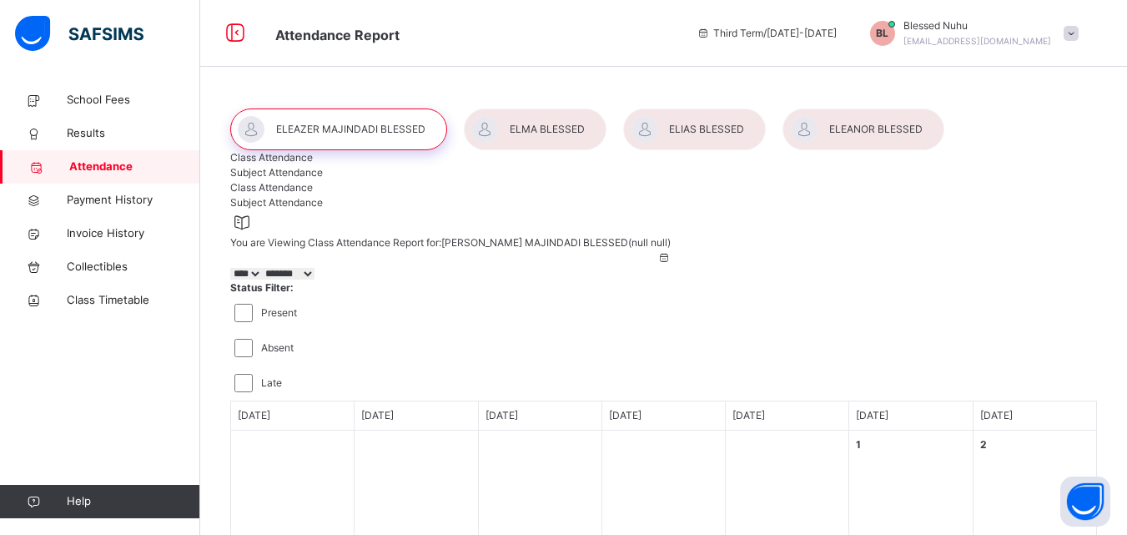
click at [690, 127] on div at bounding box center [694, 129] width 143 height 42
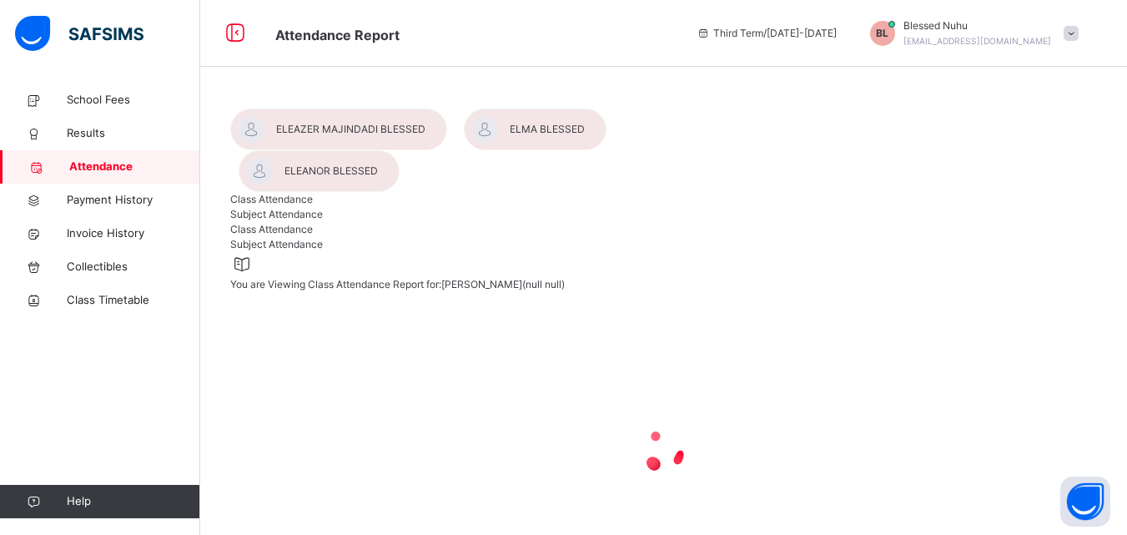
select select "****"
select select "*"
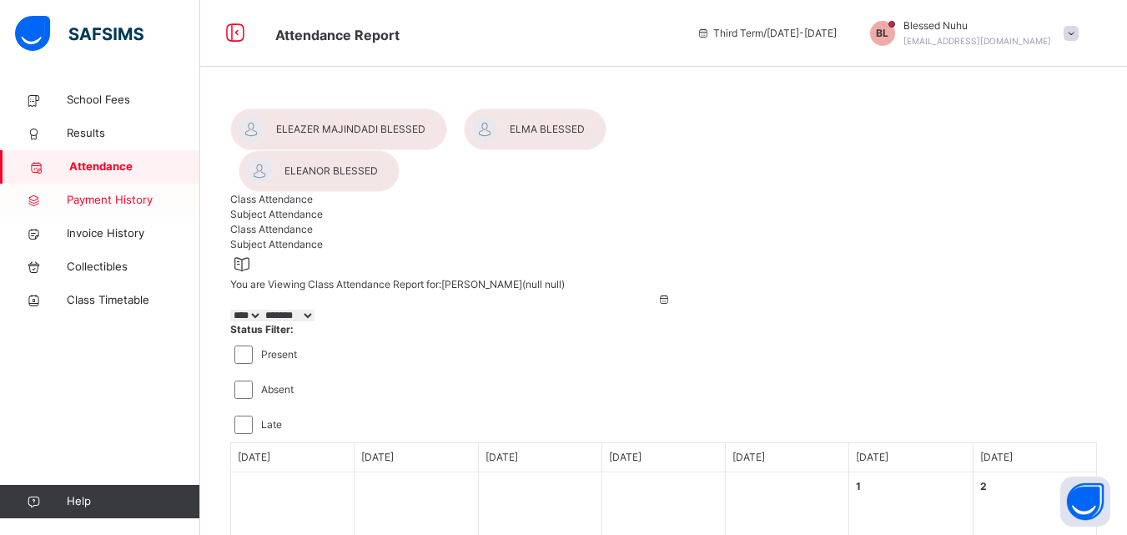
click at [101, 198] on span "Payment History" at bounding box center [133, 200] width 133 height 17
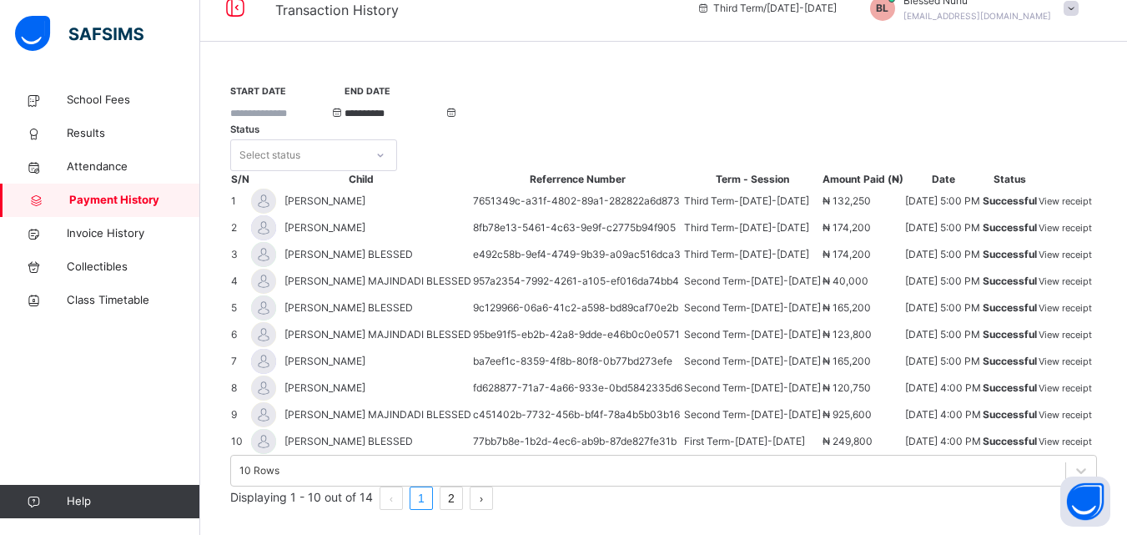
scroll to position [398, 0]
click at [108, 239] on span "Invoice History" at bounding box center [133, 233] width 133 height 17
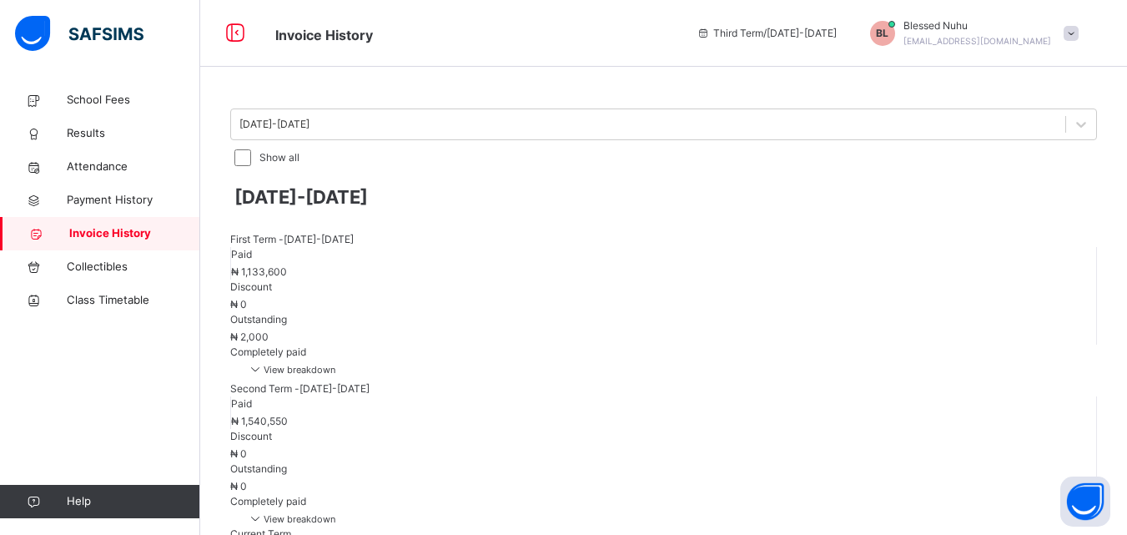
scroll to position [23, 0]
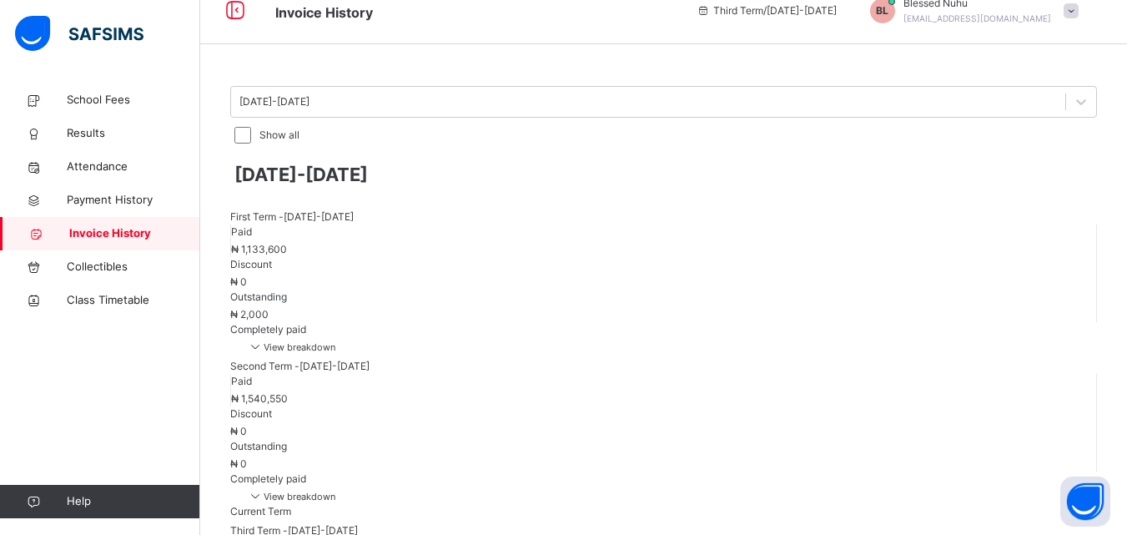
click at [264, 339] on icon at bounding box center [255, 346] width 17 height 14
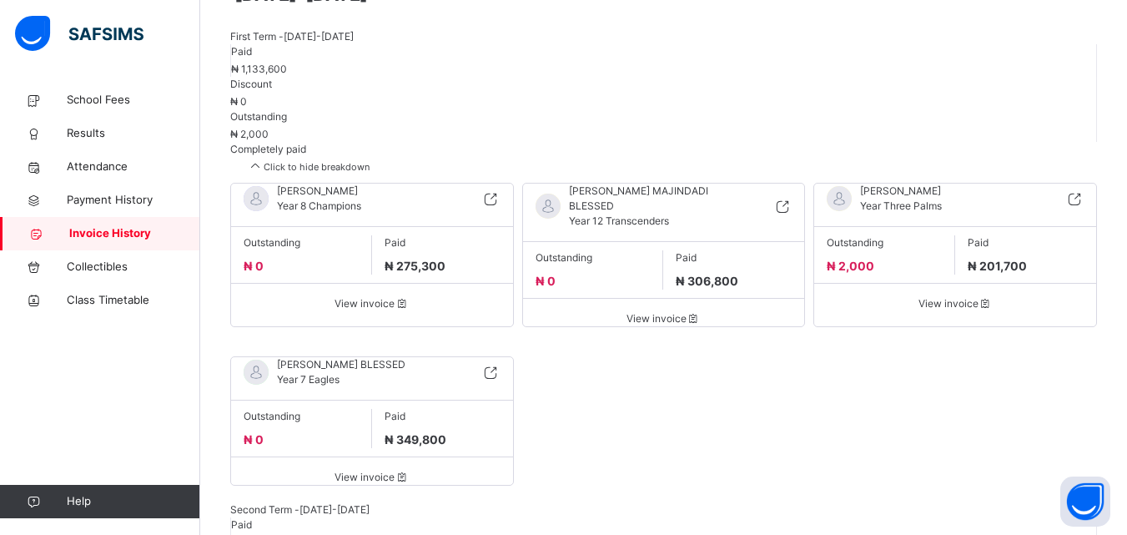
scroll to position [204, 0]
click at [982, 295] on icon at bounding box center [985, 301] width 14 height 13
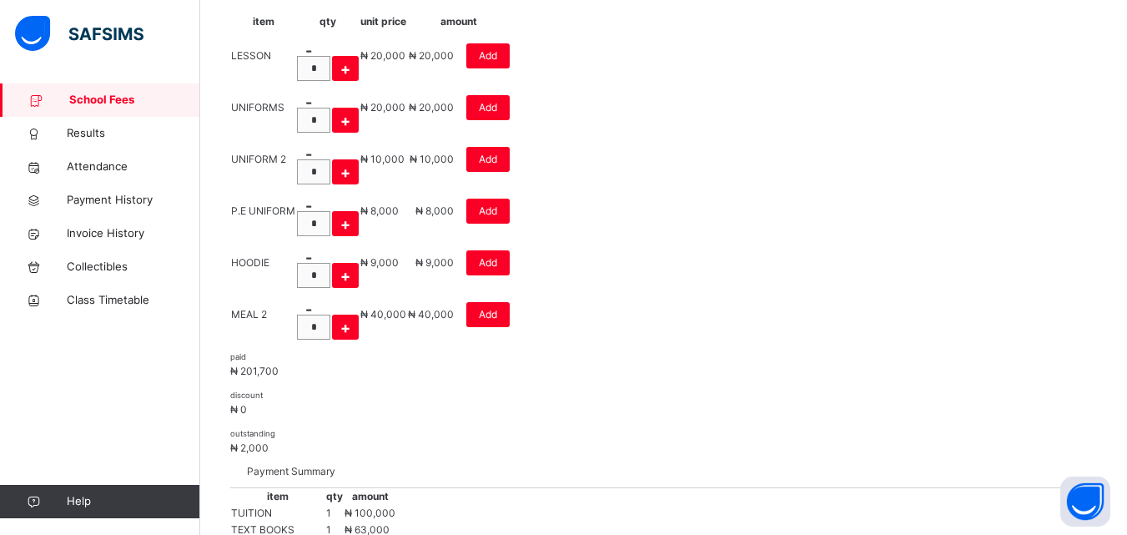
scroll to position [541, 0]
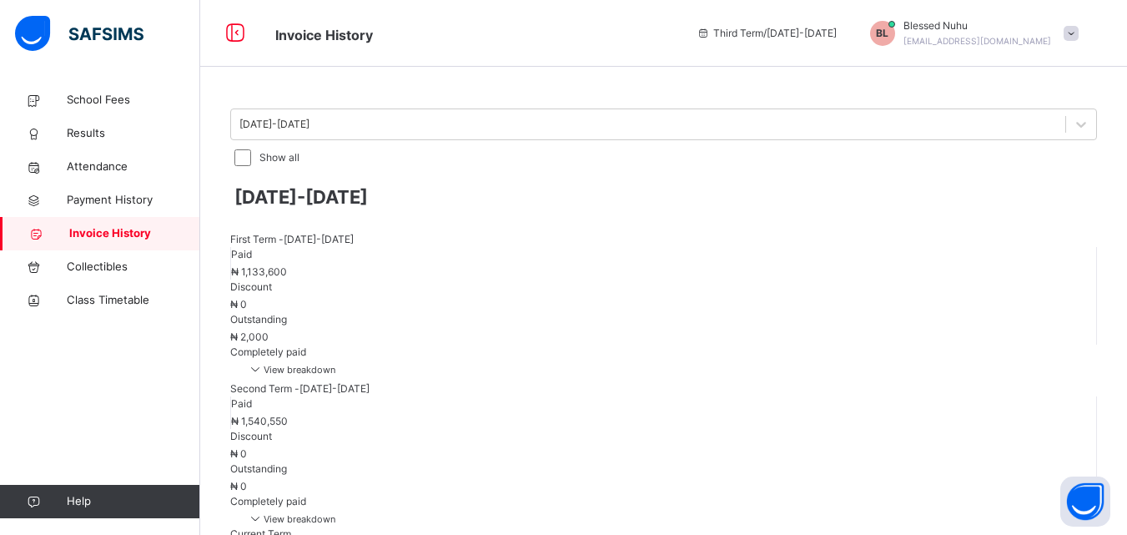
scroll to position [23, 0]
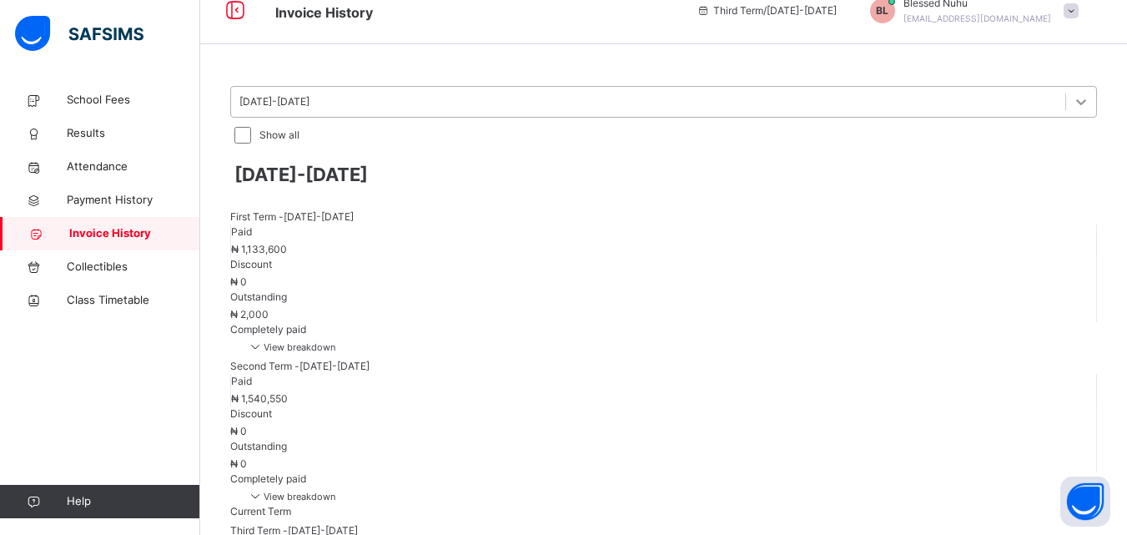
click at [1072, 102] on icon at bounding box center [1080, 101] width 17 height 17
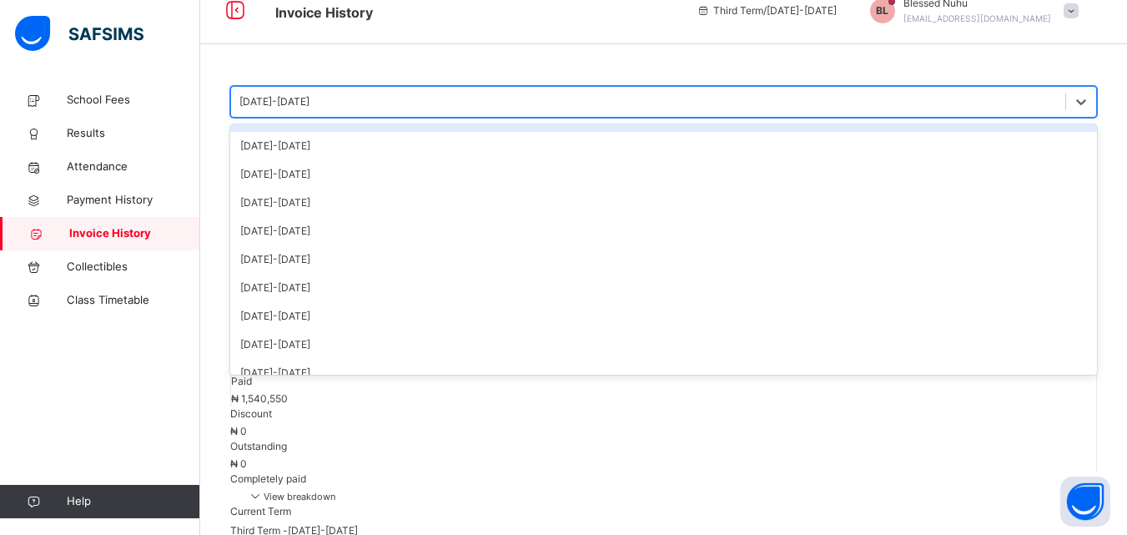
scroll to position [40, 0]
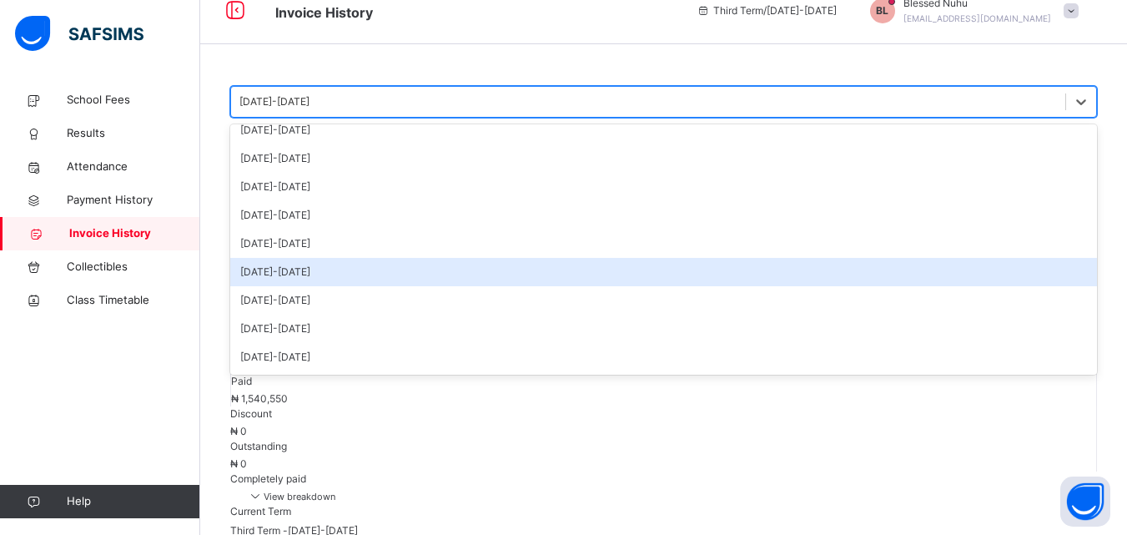
click at [287, 270] on div "2023-2024" at bounding box center [663, 272] width 866 height 28
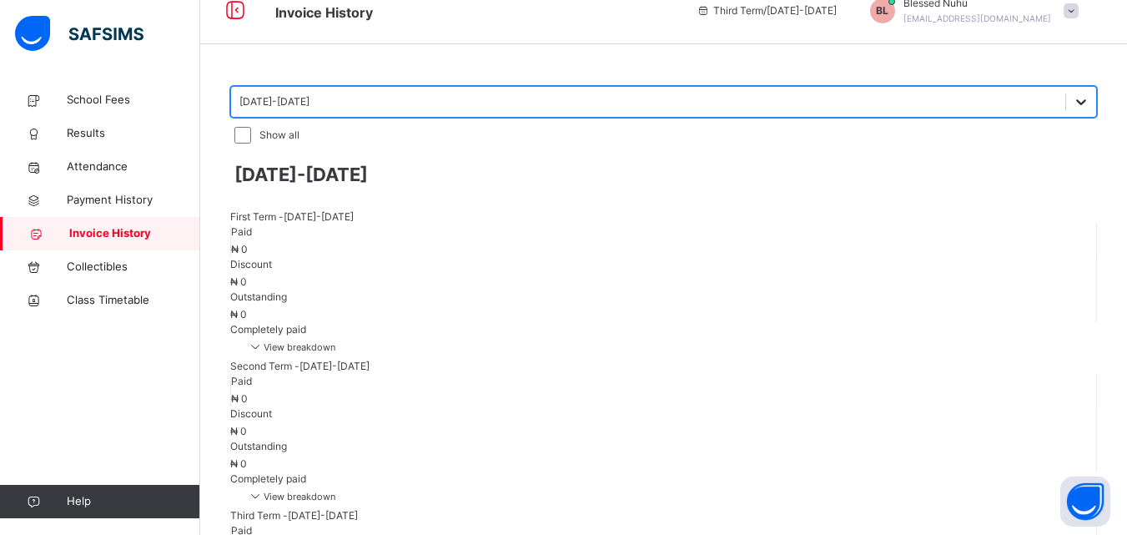
click at [1072, 102] on icon at bounding box center [1080, 101] width 17 height 17
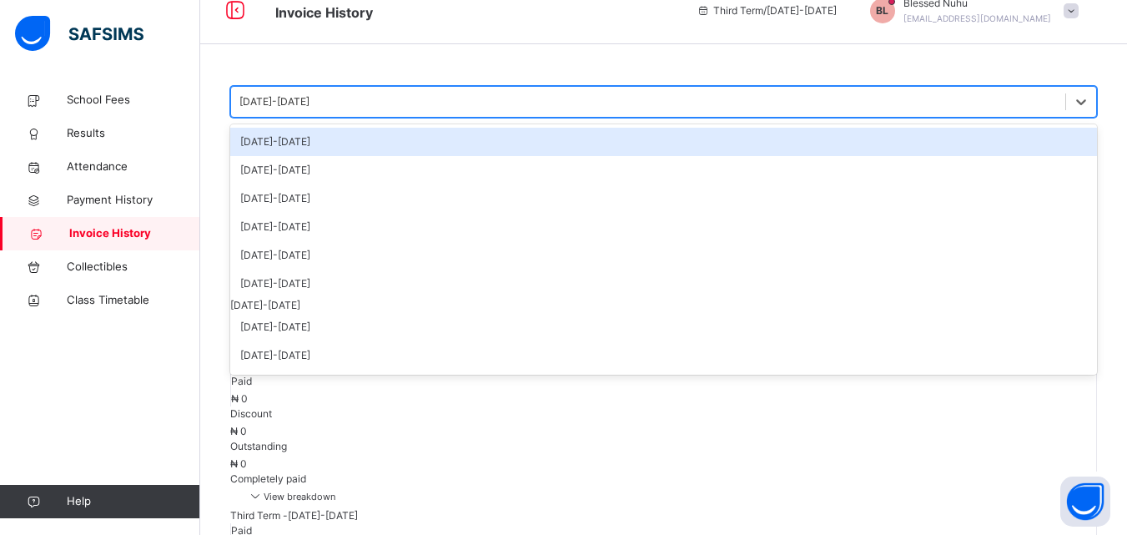
click at [319, 140] on div "[DATE]-[DATE]" at bounding box center [663, 142] width 866 height 28
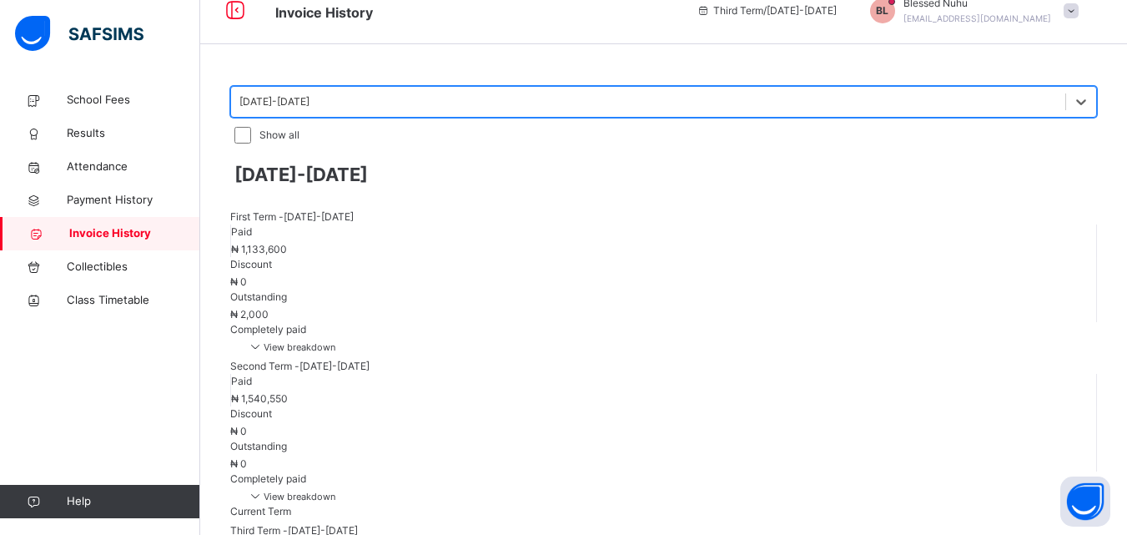
click at [335, 490] on span "View breakdown" at bounding box center [291, 496] width 88 height 12
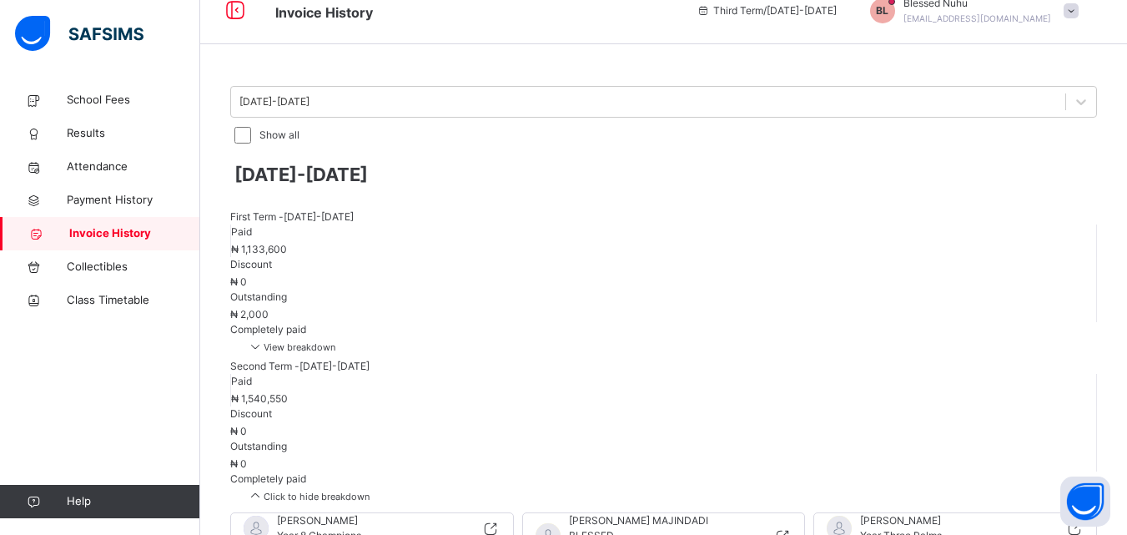
click at [369, 490] on span "Click to hide breakdown" at bounding box center [308, 496] width 123 height 12
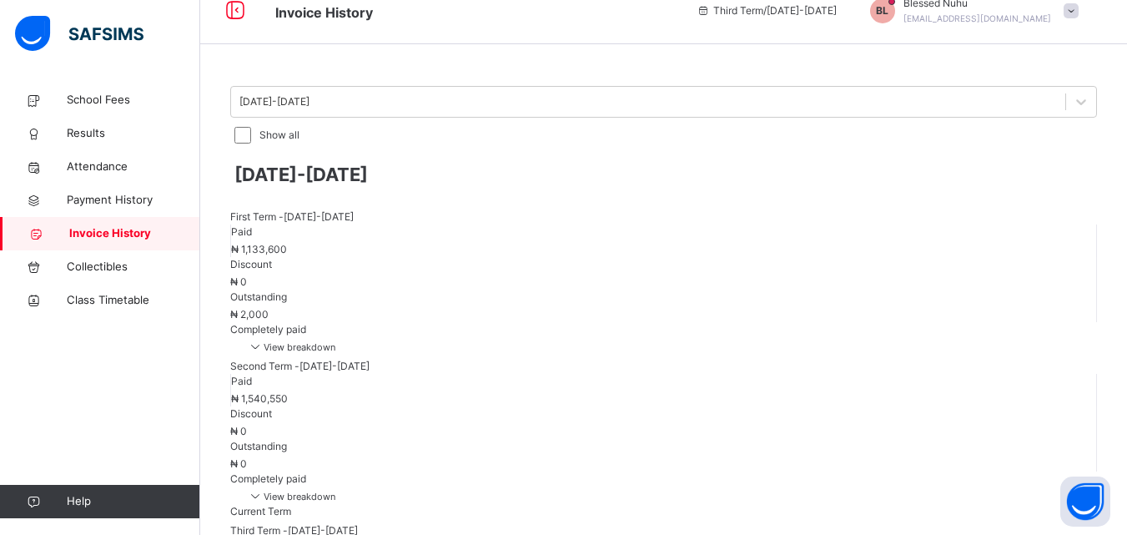
click at [335, 490] on span "View breakdown" at bounding box center [291, 496] width 88 height 12
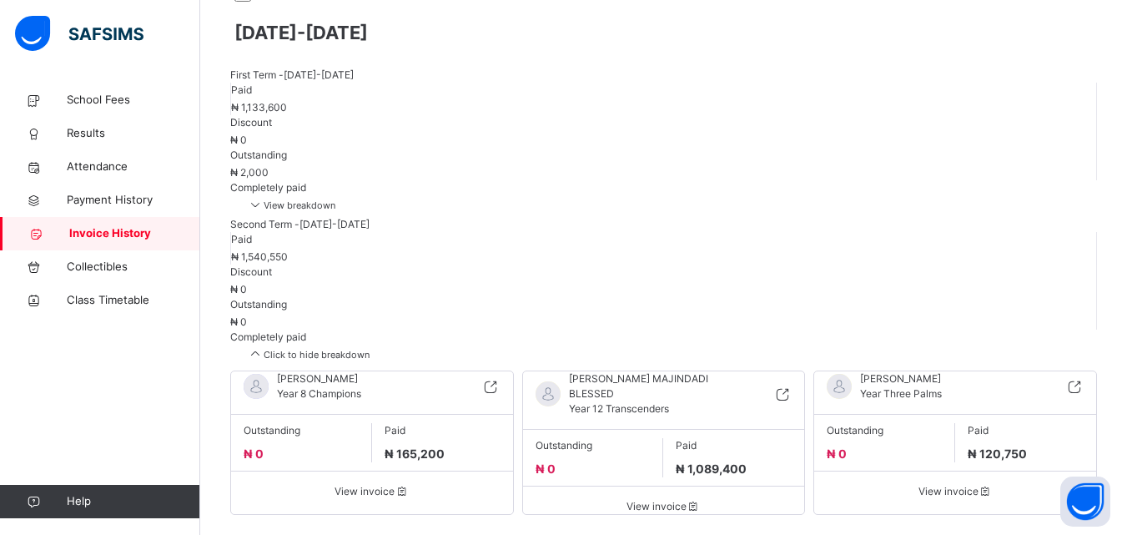
scroll to position [166, 0]
click at [952, 482] on span "View invoice" at bounding box center [954, 489] width 257 height 15
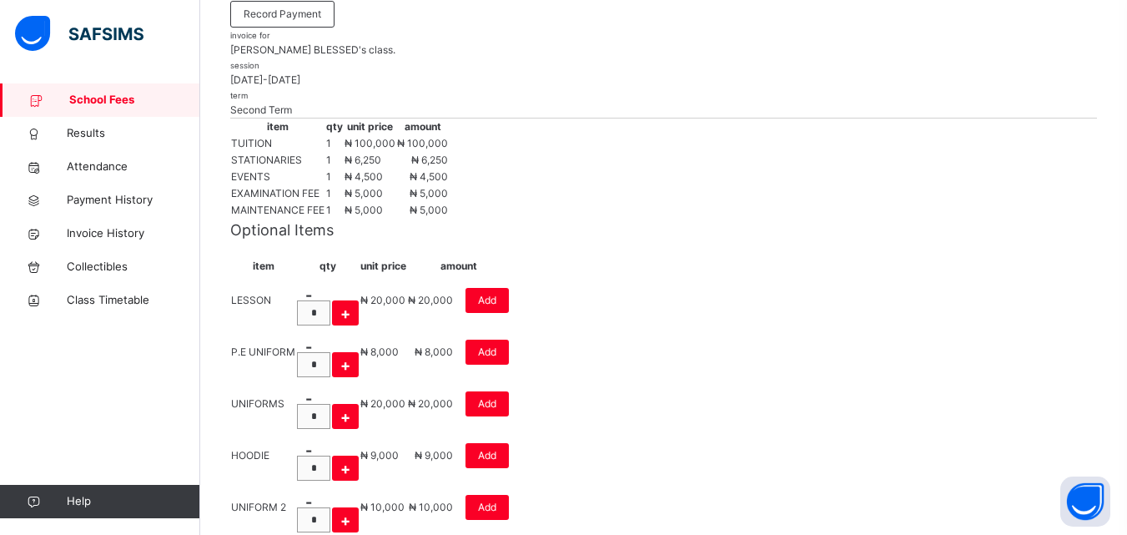
scroll to position [253, 0]
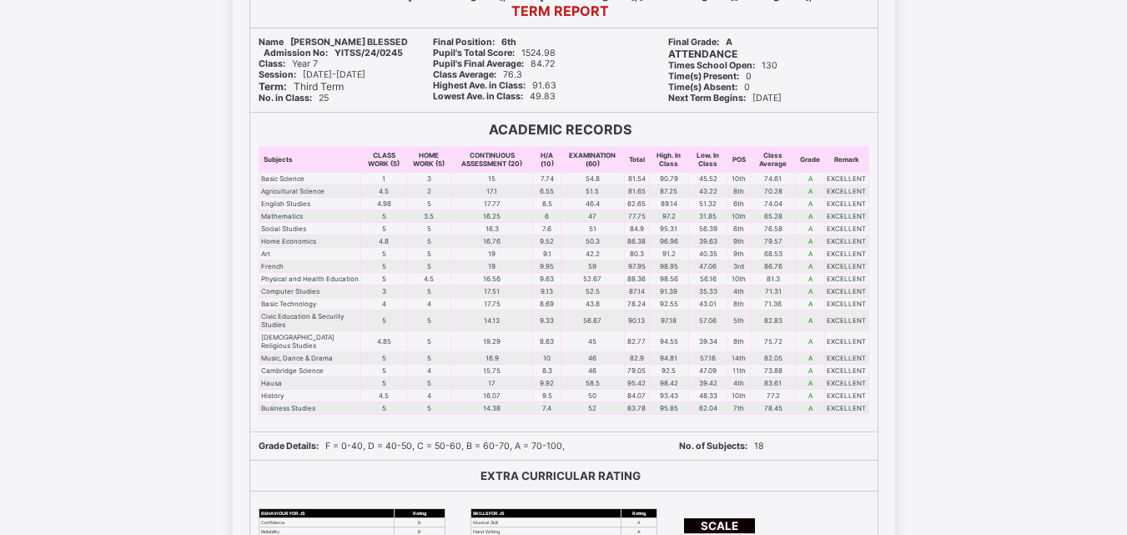
scroll to position [208, 0]
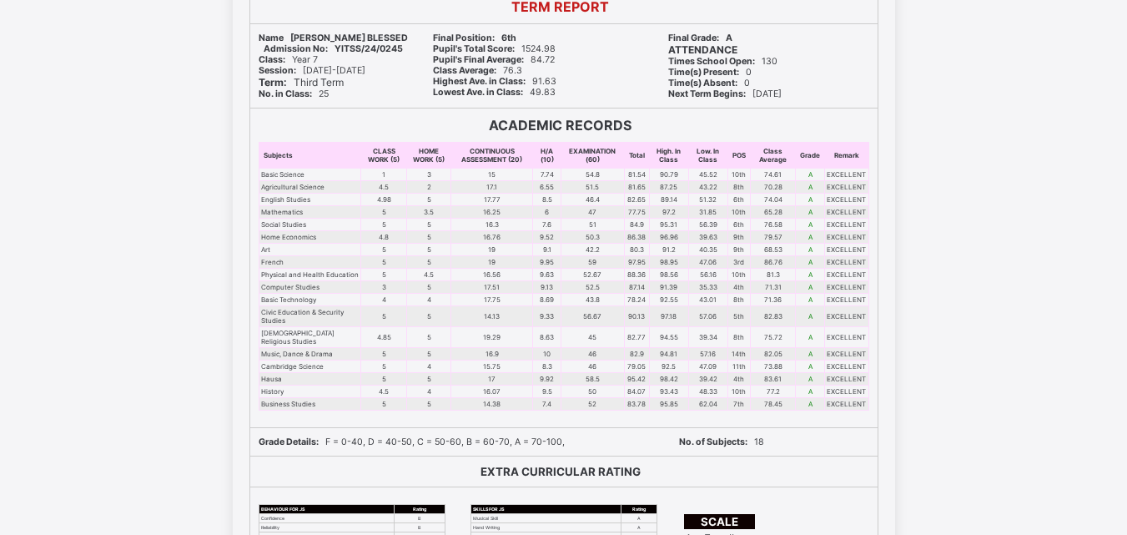
click at [1025, 301] on div "NURSERY, PRIMARY AND SECONDARY Leadership, Innovation, Technology Address: No. …" at bounding box center [563, 365] width 1127 height 926
click at [810, 304] on td "A" at bounding box center [810, 300] width 29 height 13
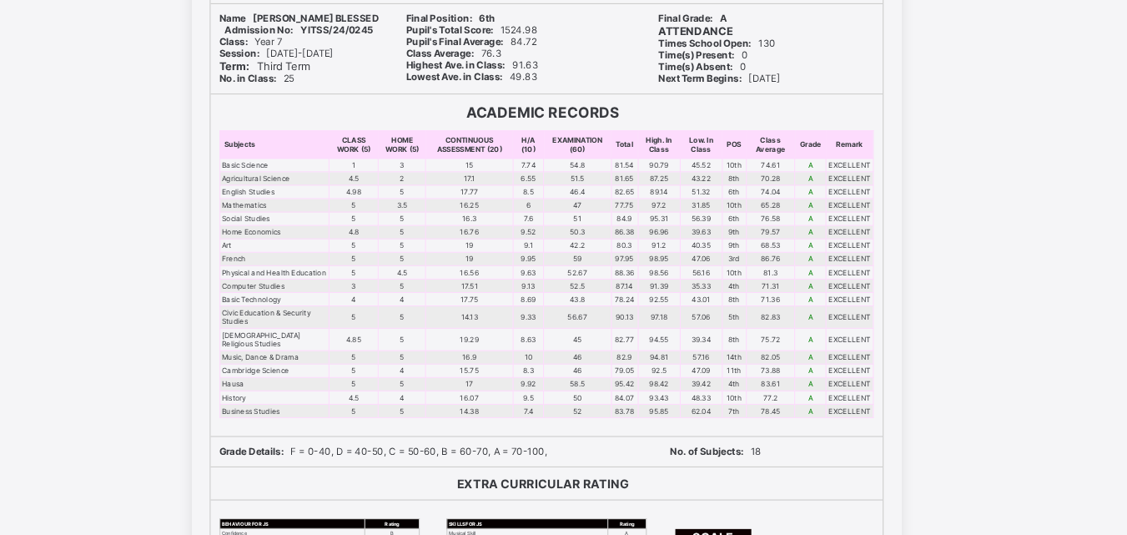
drag, startPoint x: 763, startPoint y: 334, endPoint x: 695, endPoint y: 297, distance: 78.0
click at [695, 294] on td "35.33" at bounding box center [708, 288] width 39 height 13
click at [776, 263] on td "86.76" at bounding box center [773, 263] width 46 height 13
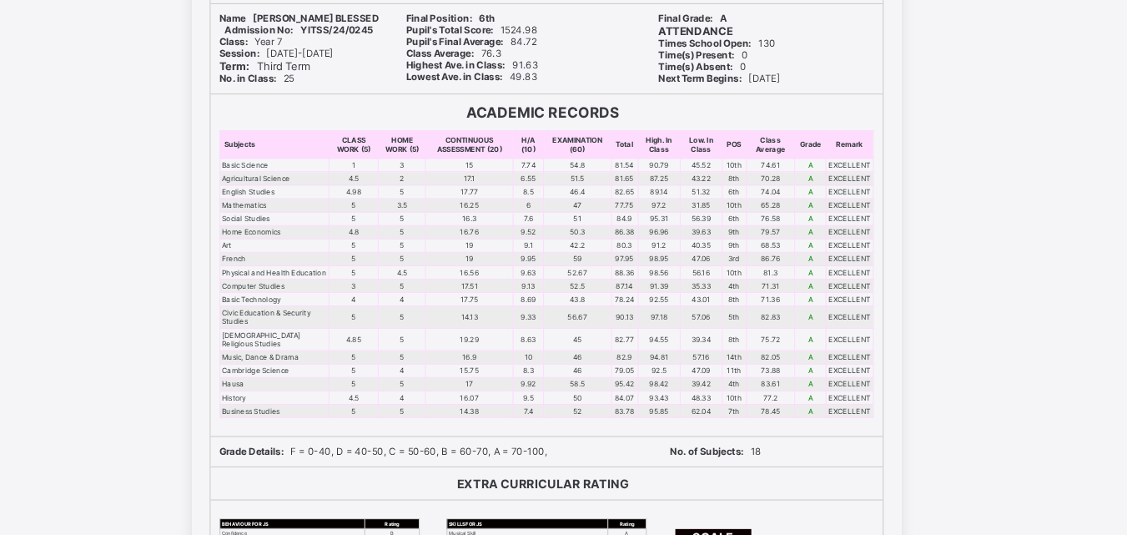
drag, startPoint x: 1019, startPoint y: 219, endPoint x: 183, endPoint y: 384, distance: 852.6
click at [183, 384] on div "NURSERY, PRIMARY AND SECONDARY Leadership, Innovation, Technology Address: No. …" at bounding box center [563, 365] width 1127 height 926
click at [635, 314] on td "90.13" at bounding box center [636, 317] width 25 height 21
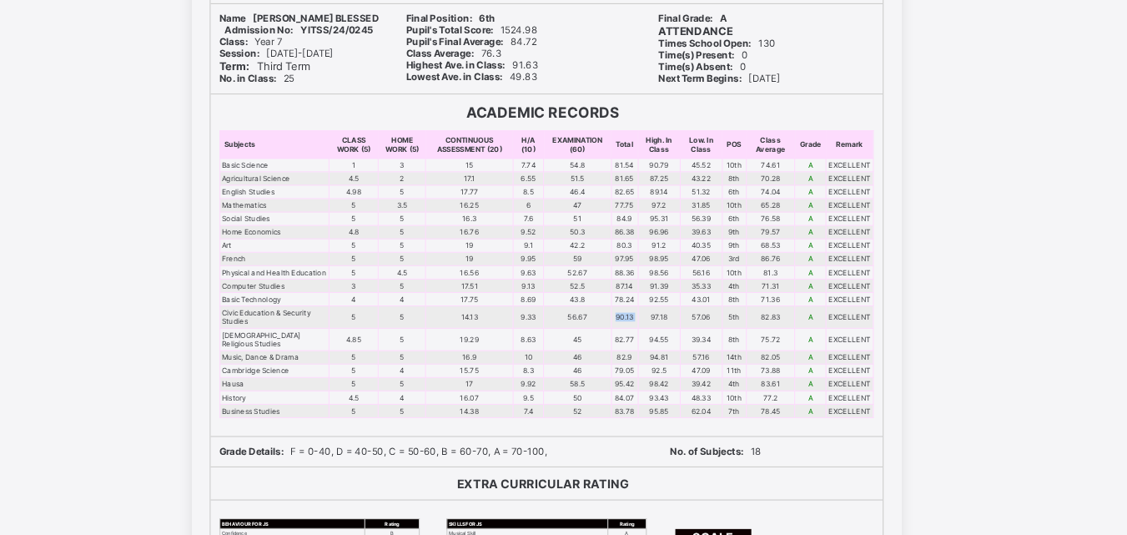
click at [635, 314] on td "90.13" at bounding box center [636, 317] width 25 height 21
click at [637, 372] on td "79.05" at bounding box center [636, 367] width 25 height 13
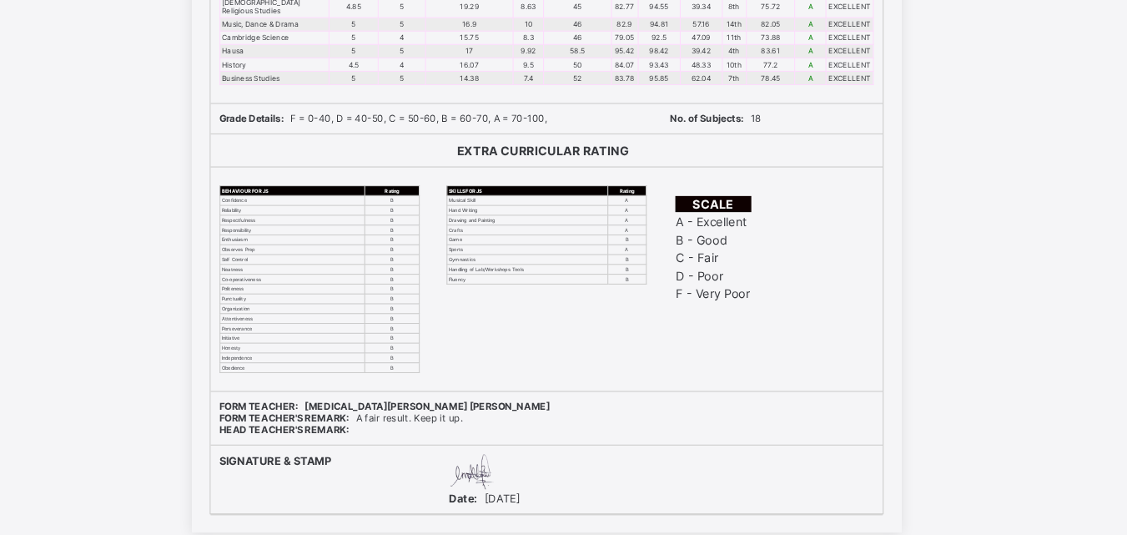
scroll to position [538, 0]
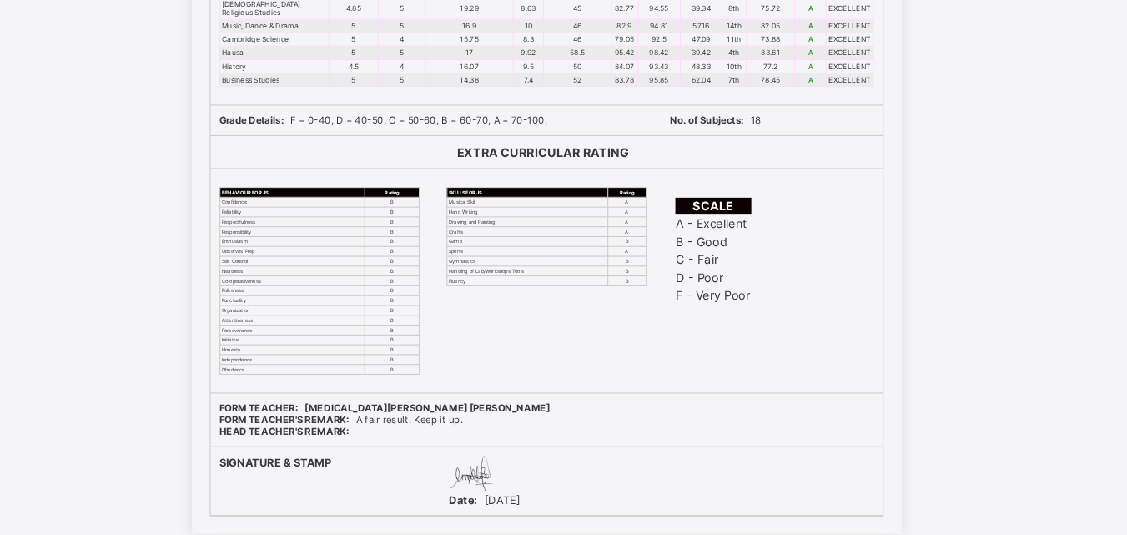
click at [415, 397] on span "FORM TEACHER'S REMARK: A fair result. Keep it up." at bounding box center [373, 391] width 228 height 11
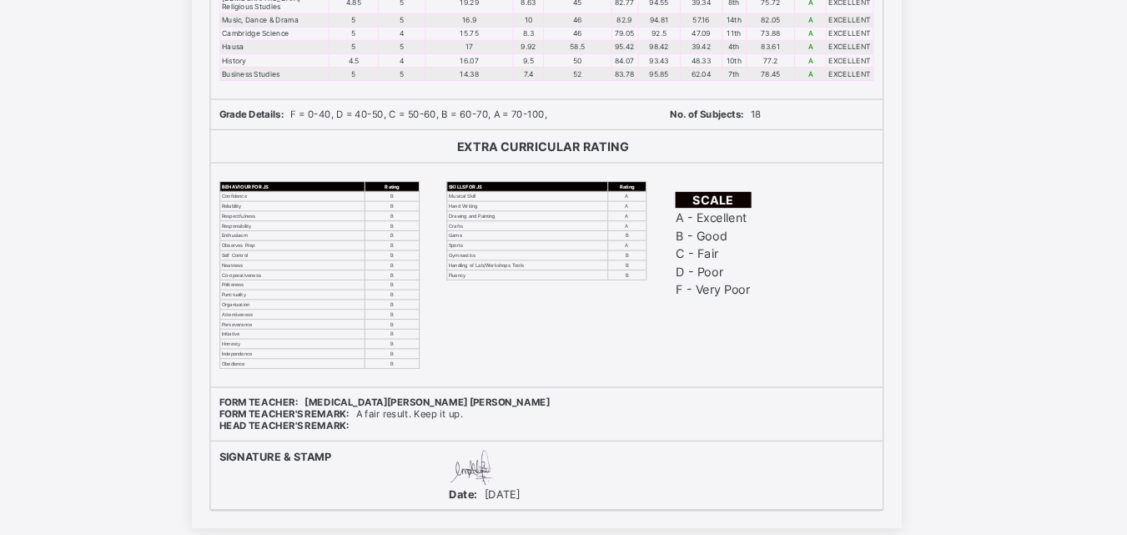
scroll to position [536, 0]
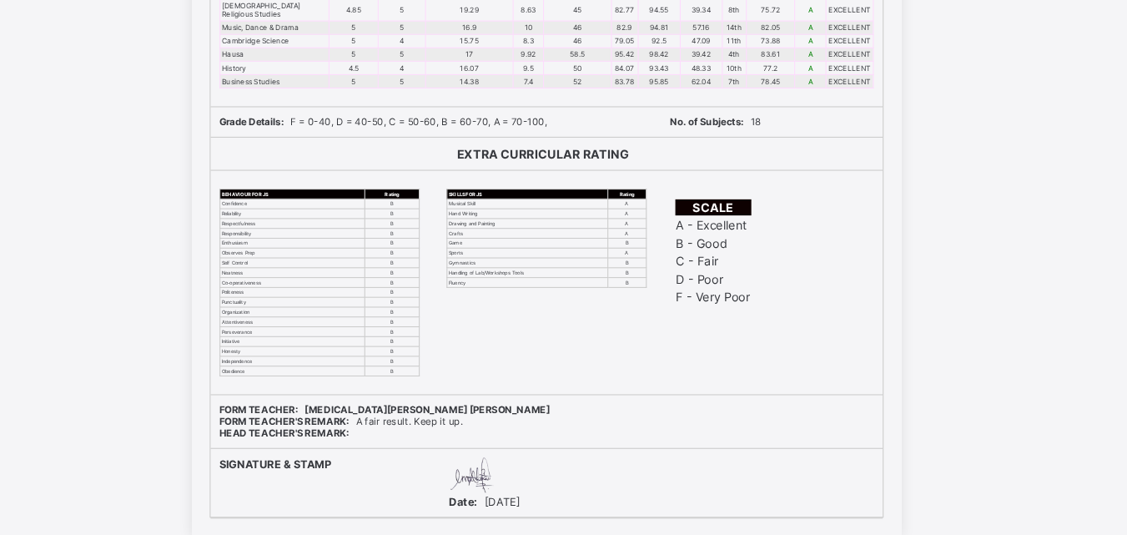
click at [705, 234] on td "B - Good" at bounding box center [719, 226] width 71 height 15
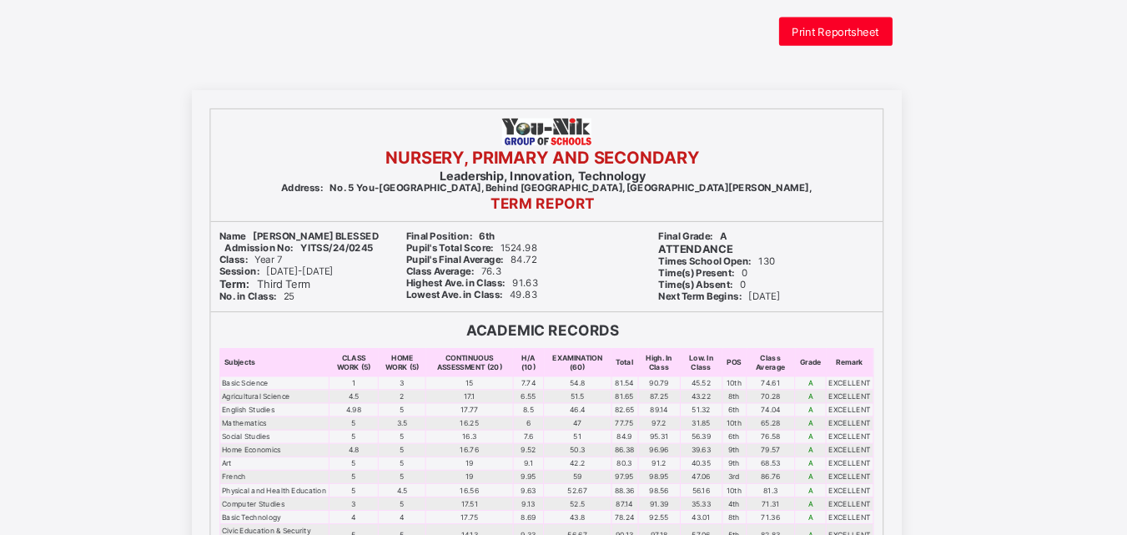
scroll to position [0, 0]
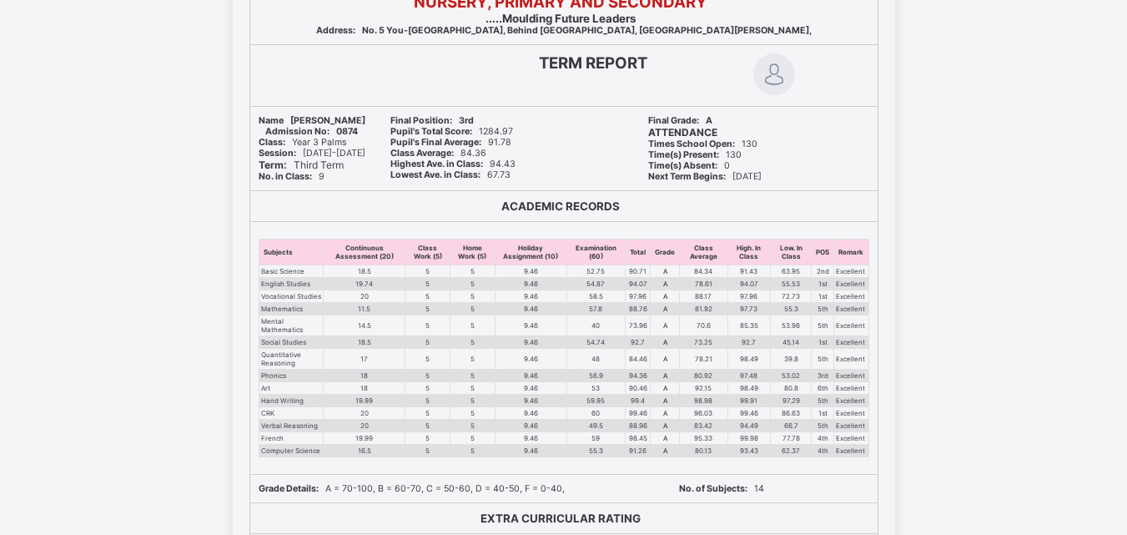
scroll to position [180, 0]
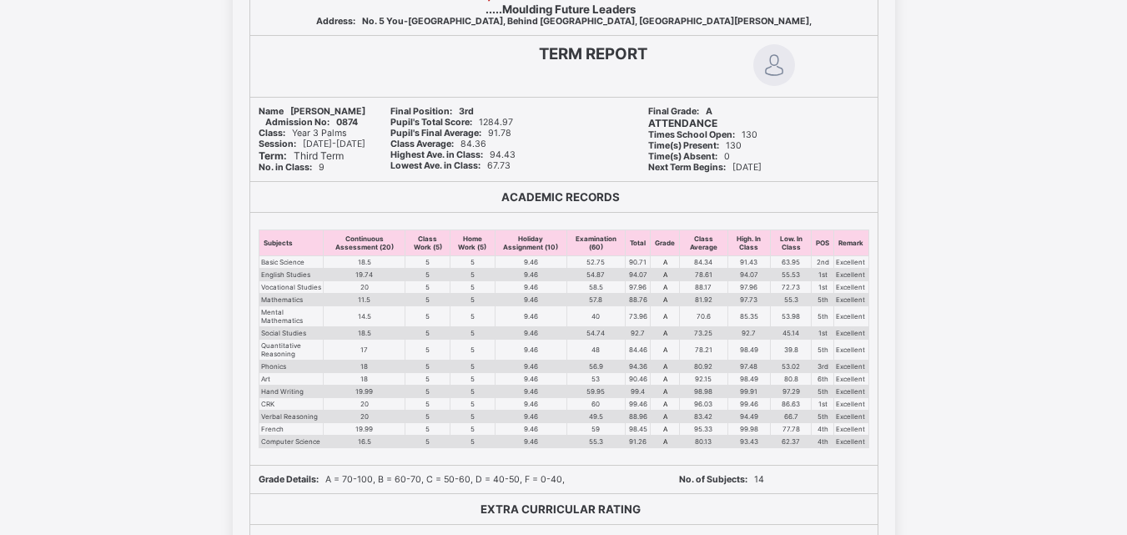
drag, startPoint x: 610, startPoint y: 329, endPoint x: 549, endPoint y: 168, distance: 172.4
click at [549, 168] on div "Lowest Ave. in Class: 67.73" at bounding box center [506, 165] width 233 height 11
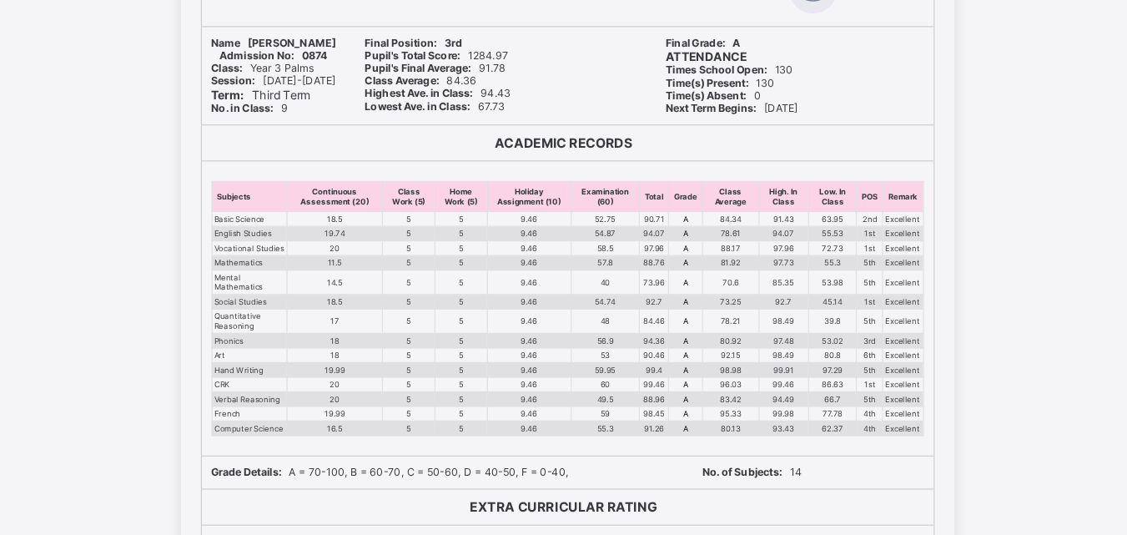
click at [824, 349] on td "5th" at bounding box center [822, 349] width 23 height 21
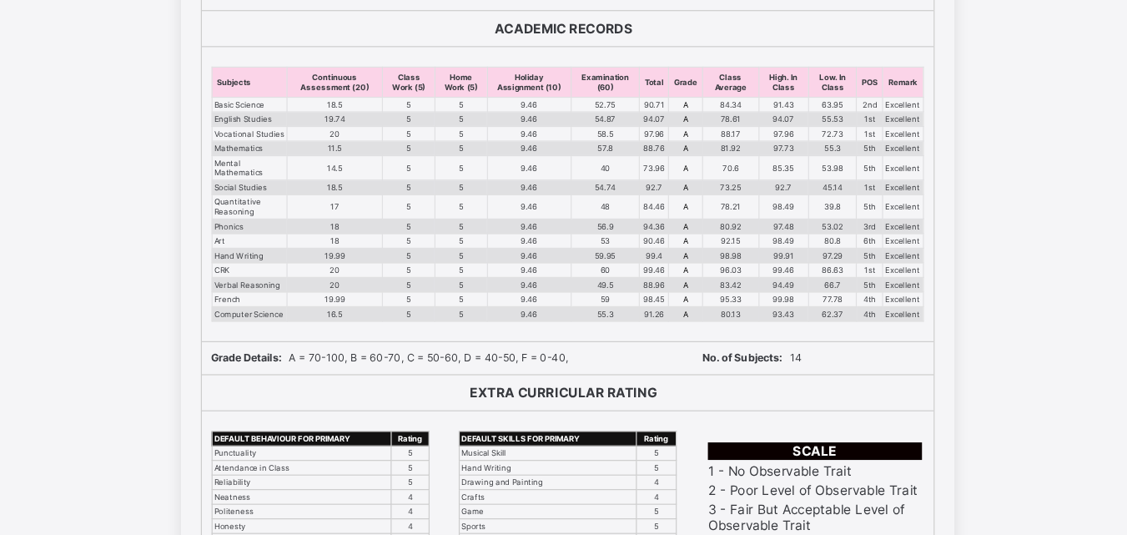
scroll to position [344, 0]
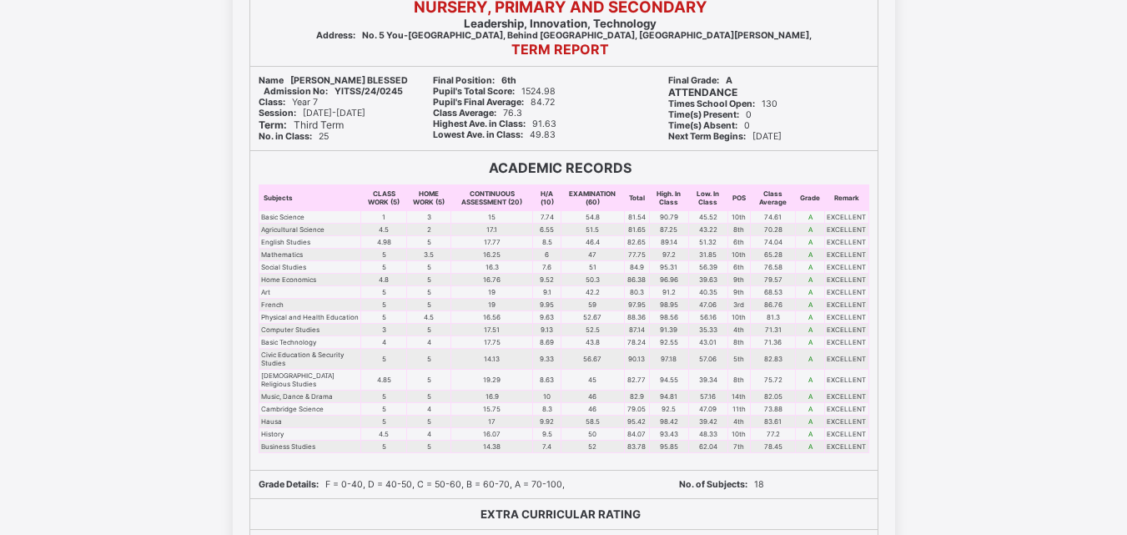
scroll to position [169, 0]
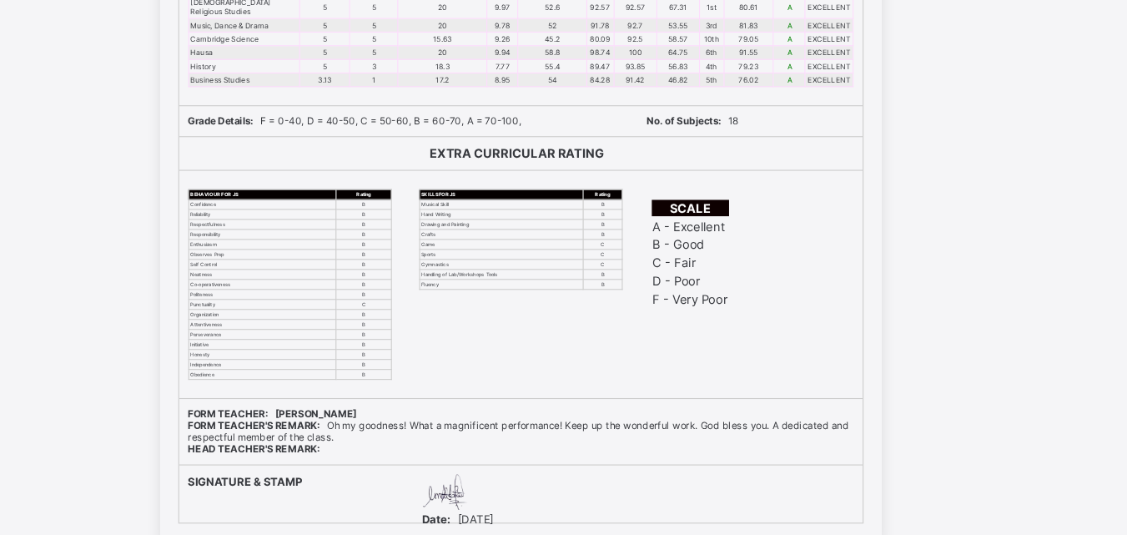
scroll to position [543, 0]
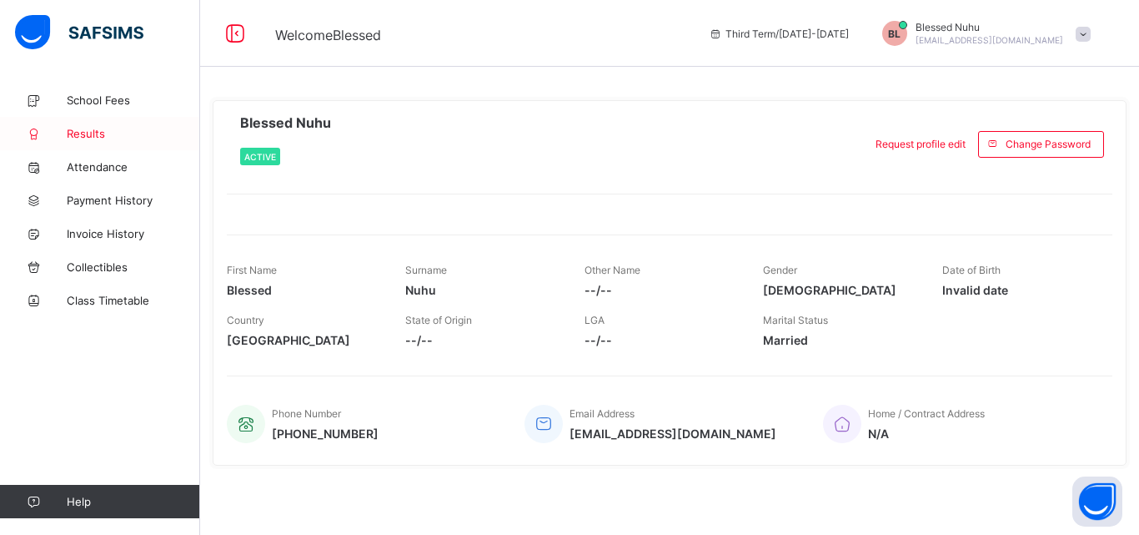
click at [100, 138] on span "Results" at bounding box center [133, 133] width 133 height 13
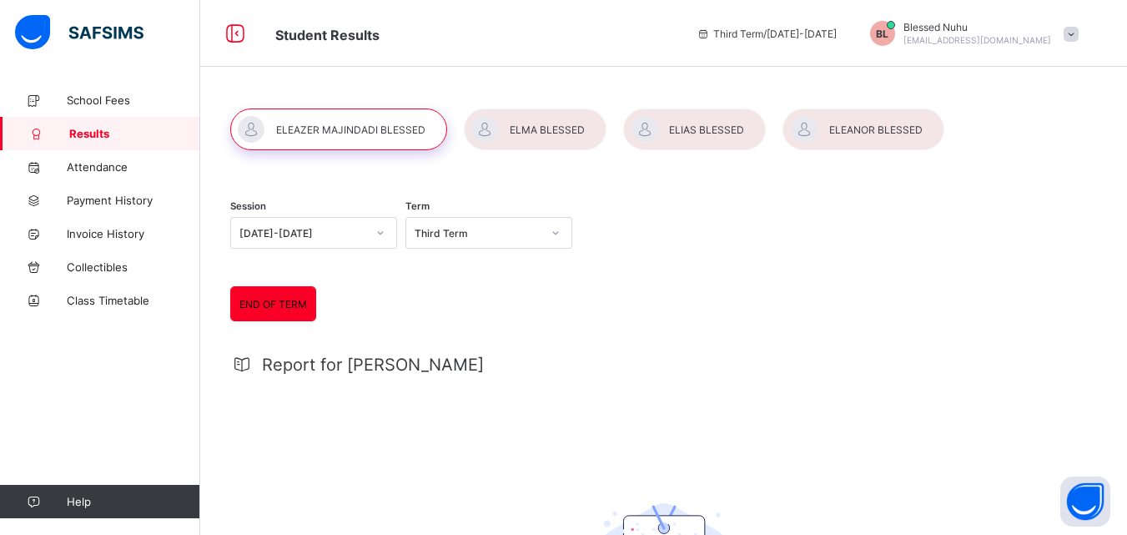
click at [541, 127] on div at bounding box center [535, 129] width 143 height 42
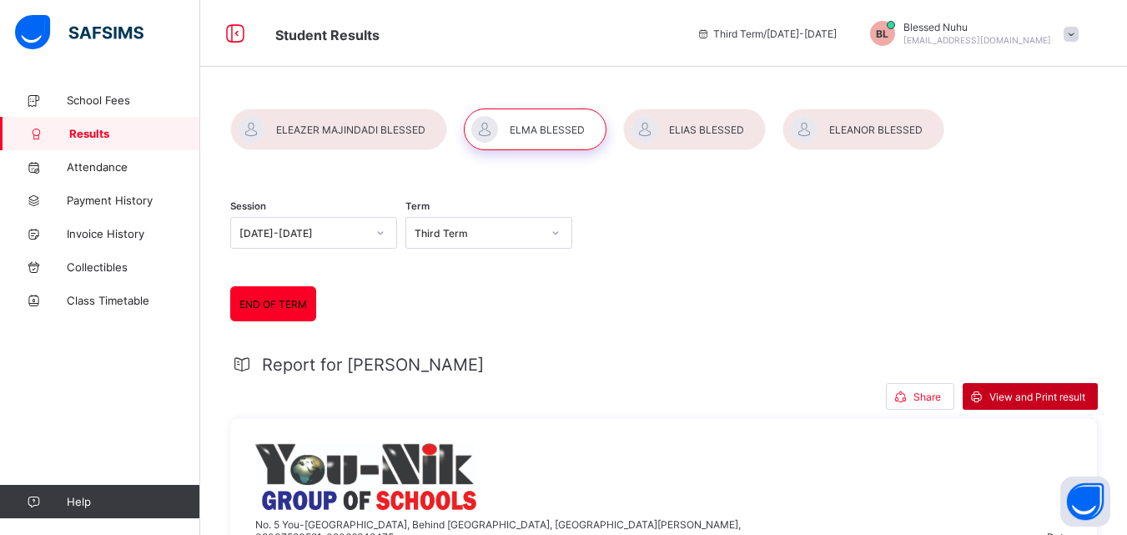
click at [1036, 400] on span "View and Print result" at bounding box center [1037, 396] width 96 height 13
click at [935, 396] on span "Share" at bounding box center [927, 396] width 28 height 13
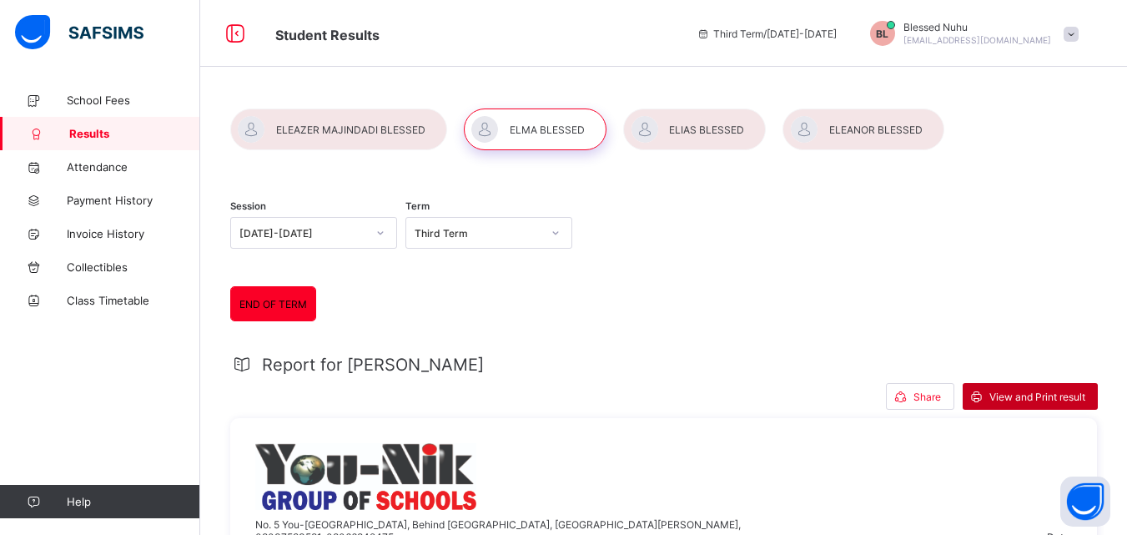
click at [1036, 390] on span "View and Print result" at bounding box center [1037, 396] width 96 height 13
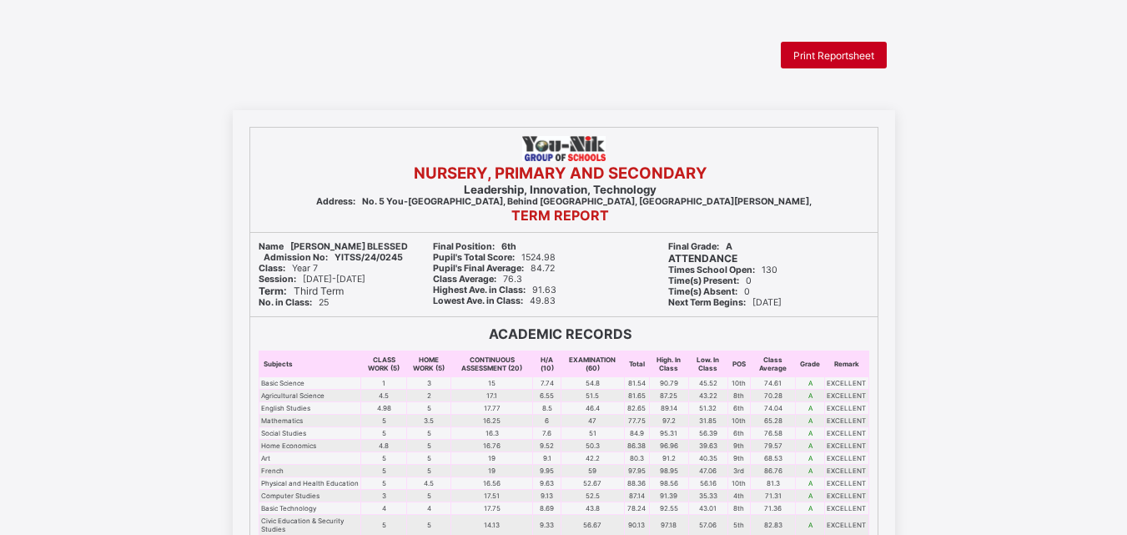
click at [831, 50] on span "Print Reportsheet" at bounding box center [833, 55] width 81 height 13
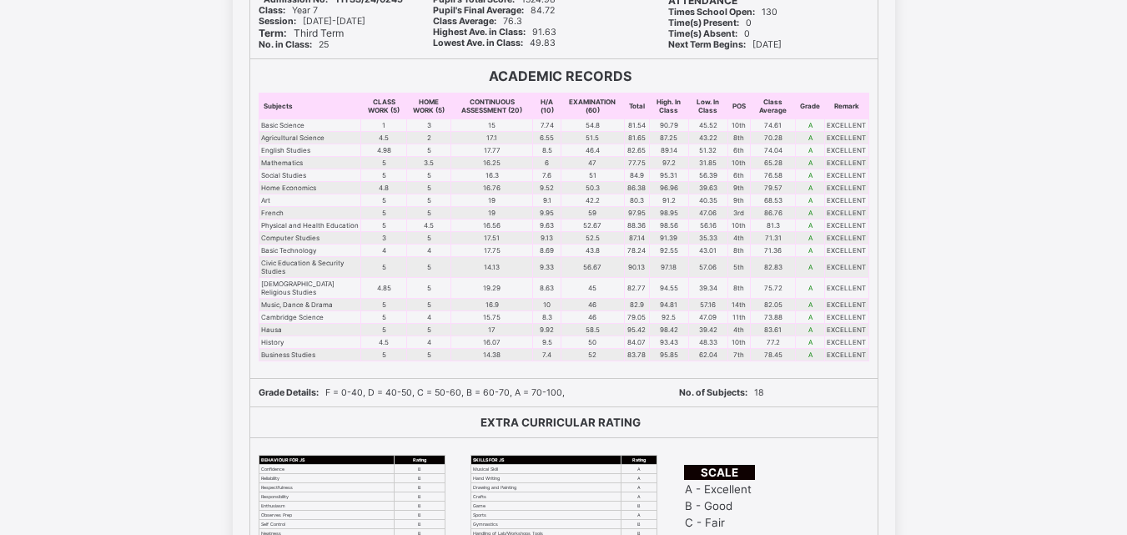
scroll to position [264, 0]
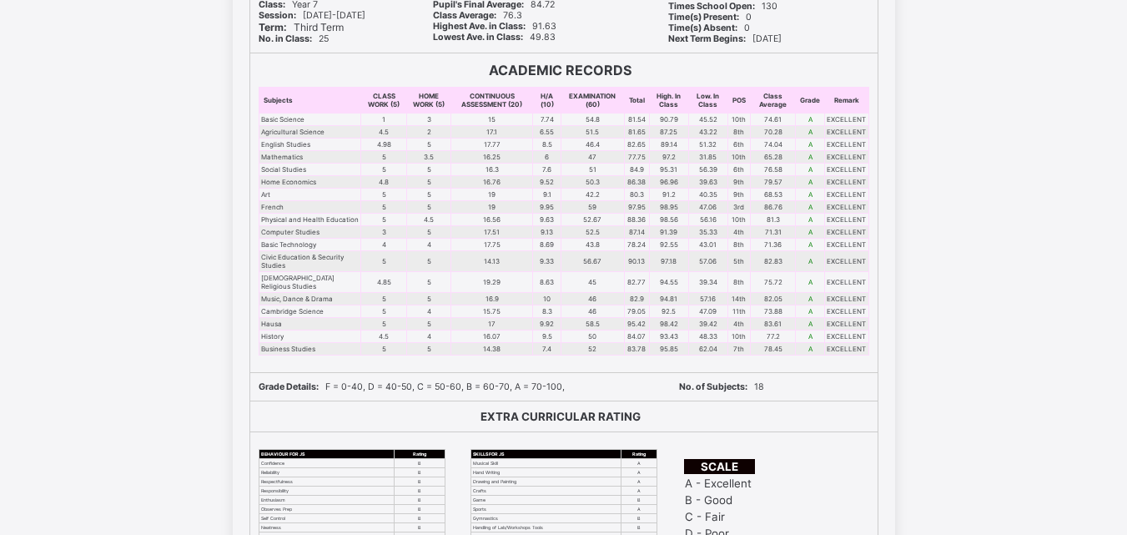
click at [1089, 45] on div "NURSERY, PRIMARY AND SECONDARY Leadership, Innovation, Technology Address: No. …" at bounding box center [563, 310] width 1127 height 926
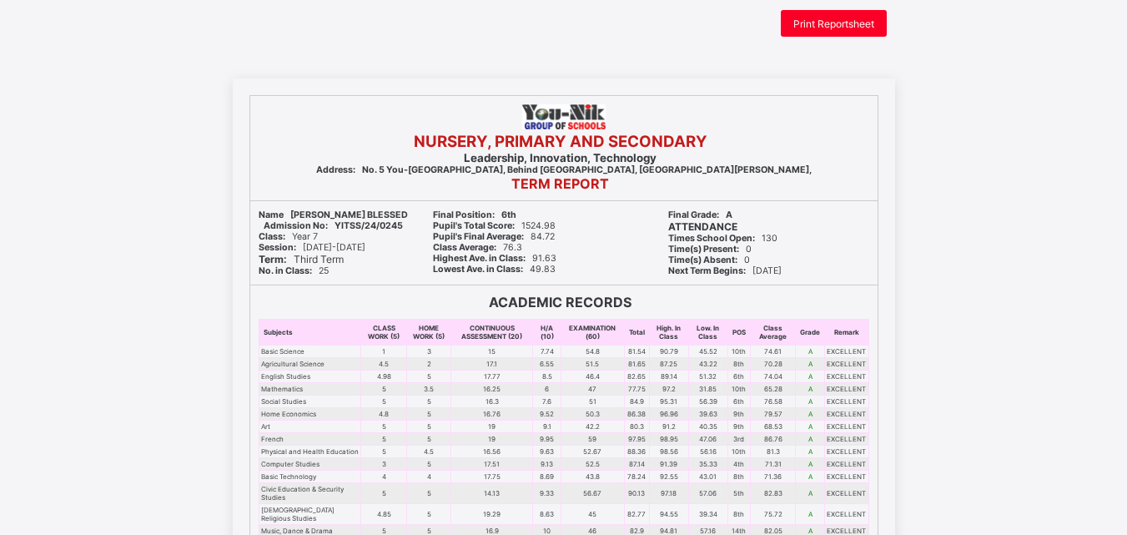
scroll to position [27, 0]
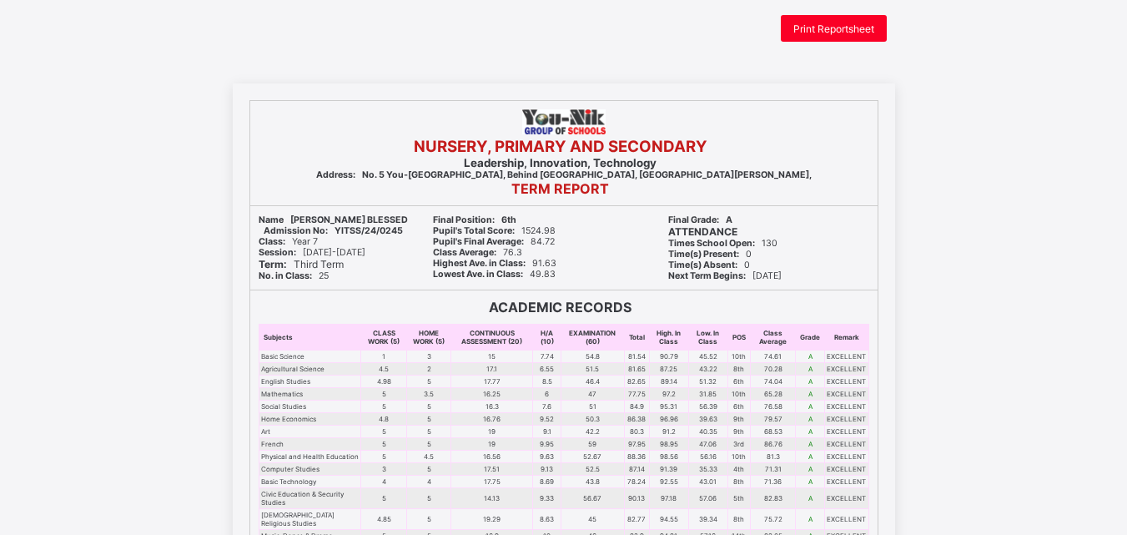
drag, startPoint x: 734, startPoint y: 201, endPoint x: 600, endPoint y: 222, distance: 135.0
click at [600, 222] on div "Final Position: 6th" at bounding box center [538, 219] width 211 height 11
click at [660, 248] on div "Final Grade: A ATTENDANCE Times School Open: 130 Time(s) Present: 0 Time(s) Abs…" at bounding box center [769, 247] width 218 height 83
click at [1102, 53] on div "Print Reportsheet NURSERY, PRIMARY AND SECONDARY Leadership, Innovation, Techno…" at bounding box center [563, 512] width 1127 height 994
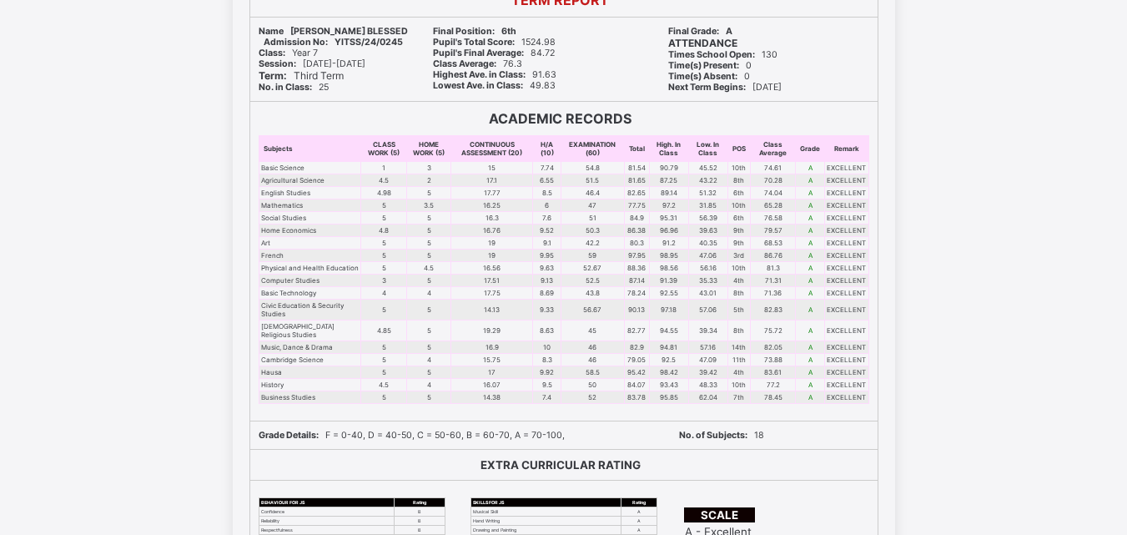
scroll to position [198, 0]
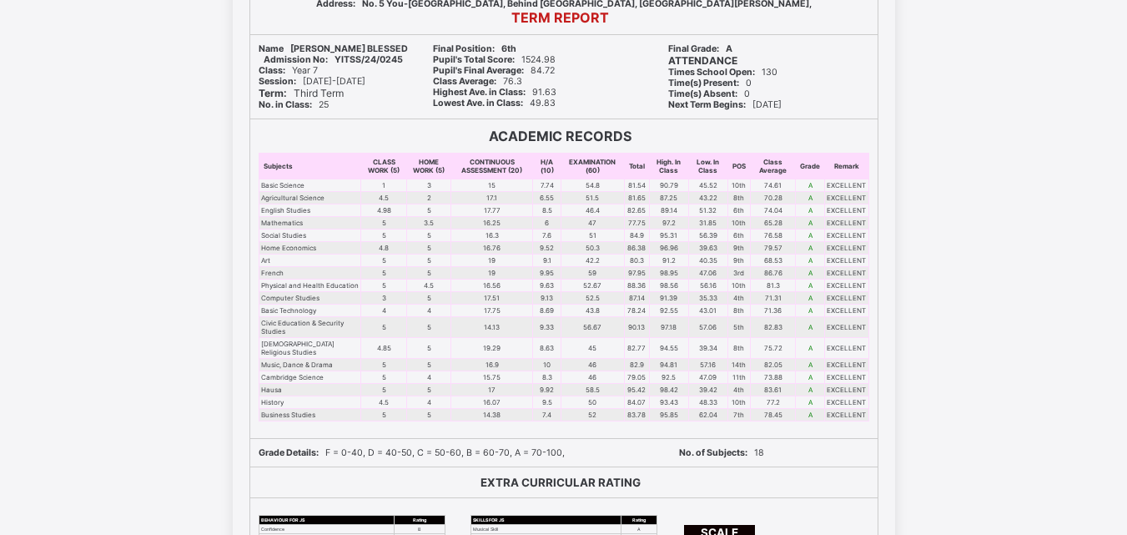
click at [756, 167] on th "Class Average" at bounding box center [773, 166] width 46 height 26
click at [619, 211] on td "46.4" at bounding box center [592, 210] width 63 height 13
drag, startPoint x: 619, startPoint y: 211, endPoint x: 561, endPoint y: 223, distance: 58.9
click at [561, 223] on td "47" at bounding box center [592, 223] width 63 height 13
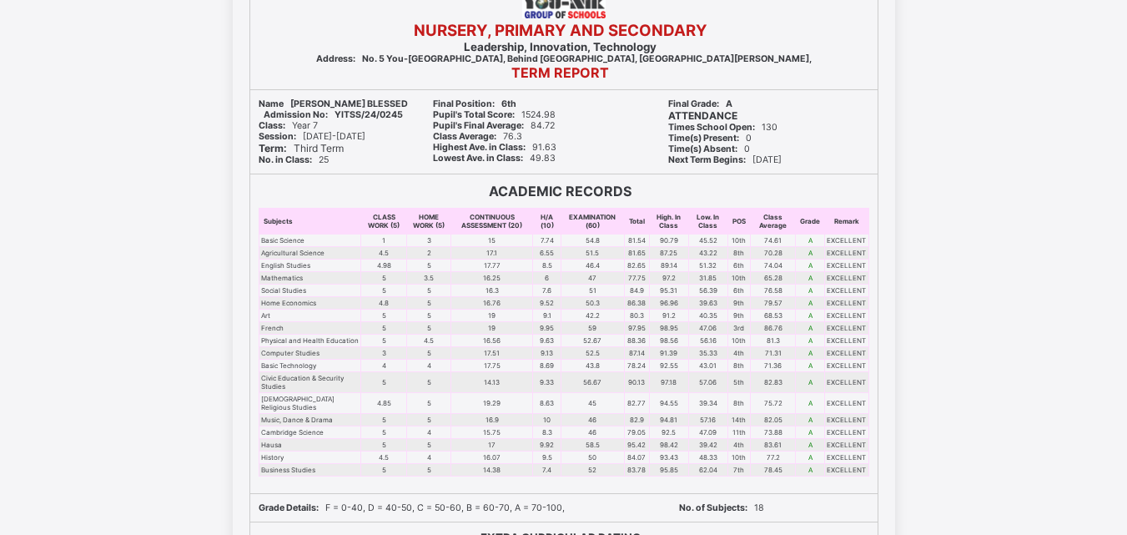
scroll to position [141, 0]
